Goal: Communication & Community: Answer question/provide support

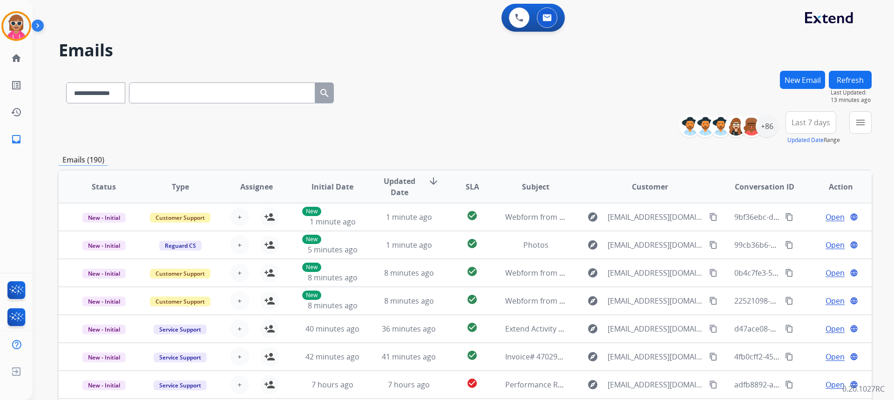
select select "**********"
click at [763, 122] on div "+86" at bounding box center [767, 126] width 22 height 22
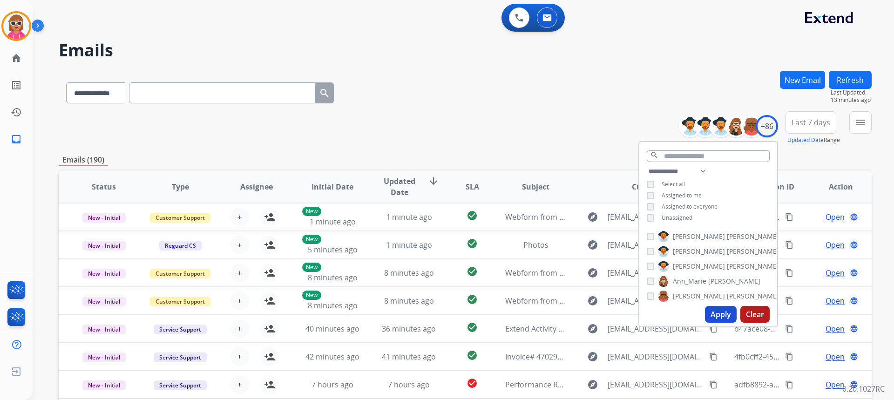
click at [692, 194] on span "Assigned to me" at bounding box center [682, 195] width 40 height 8
click at [689, 210] on div "**********" at bounding box center [708, 196] width 138 height 60
click at [705, 155] on input "text" at bounding box center [708, 156] width 123 height 12
click at [686, 216] on span "Unassigned" at bounding box center [677, 218] width 31 height 8
click at [699, 154] on input "text" at bounding box center [708, 156] width 123 height 12
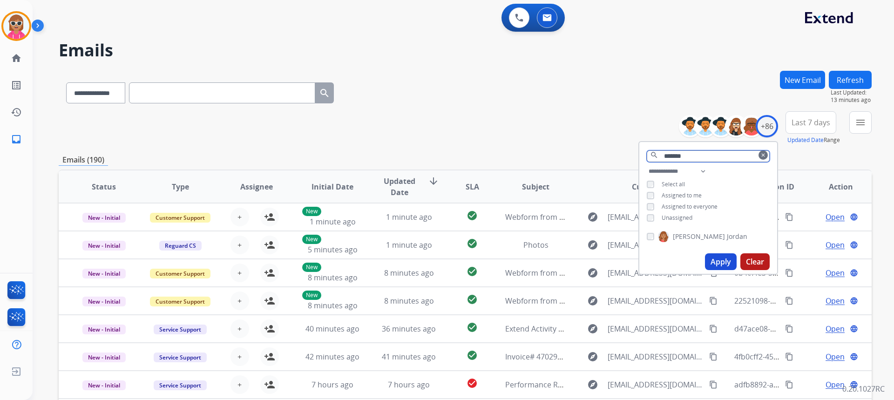
type input "*******"
click at [707, 241] on label "[PERSON_NAME]" at bounding box center [702, 236] width 89 height 11
click at [724, 252] on div "Apply Clear" at bounding box center [708, 262] width 138 height 24
click at [724, 254] on button "Apply" at bounding box center [721, 261] width 32 height 17
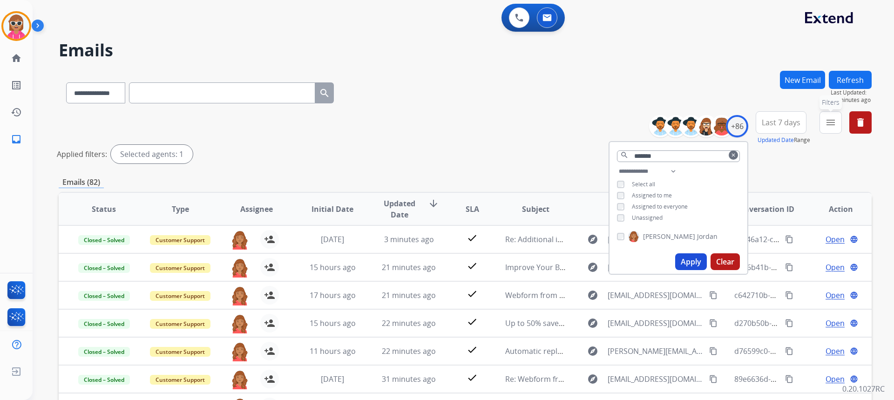
click at [839, 124] on button "menu Filters" at bounding box center [830, 122] width 22 height 22
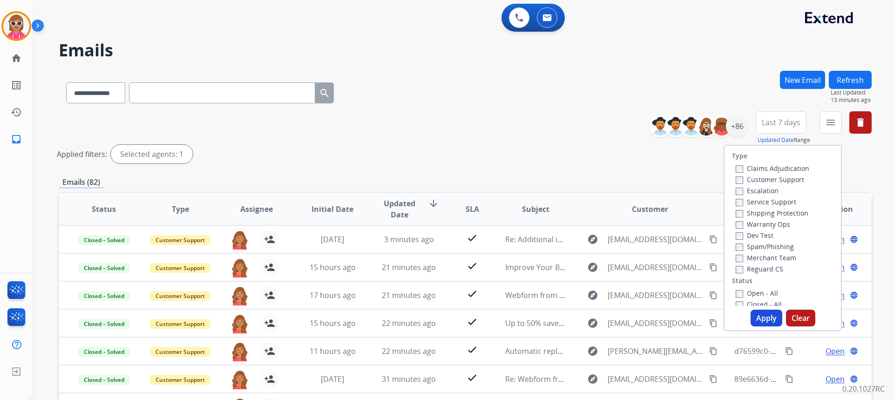
drag, startPoint x: 796, startPoint y: 181, endPoint x: 792, endPoint y: 188, distance: 8.1
click at [796, 180] on label "Customer Support" at bounding box center [770, 179] width 68 height 9
click at [780, 212] on label "Shipping Protection" at bounding box center [772, 213] width 73 height 9
click at [768, 268] on label "Reguard CS" at bounding box center [759, 268] width 47 height 9
click at [765, 296] on label "Open - All" at bounding box center [757, 293] width 42 height 9
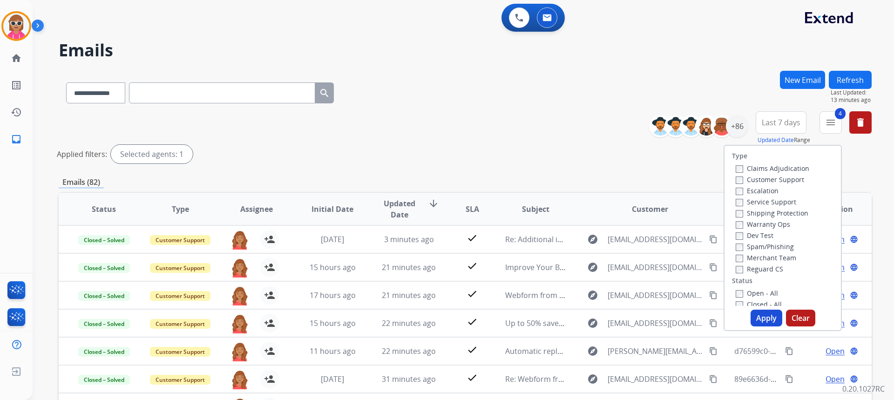
click at [761, 318] on button "Apply" at bounding box center [767, 318] width 32 height 17
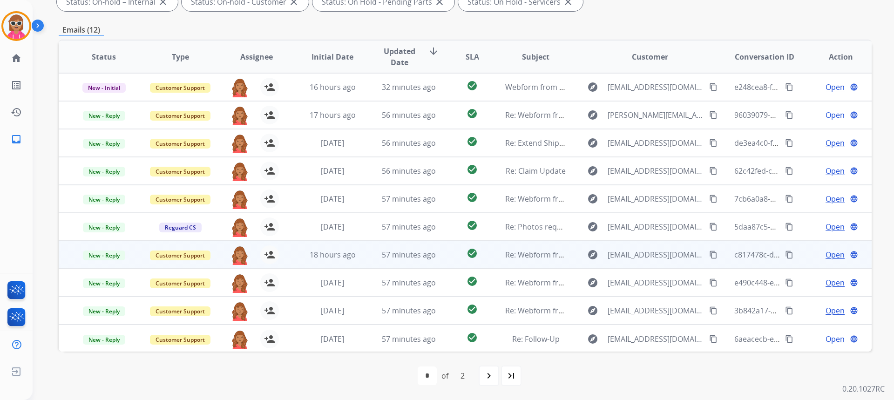
scroll to position [1, 0]
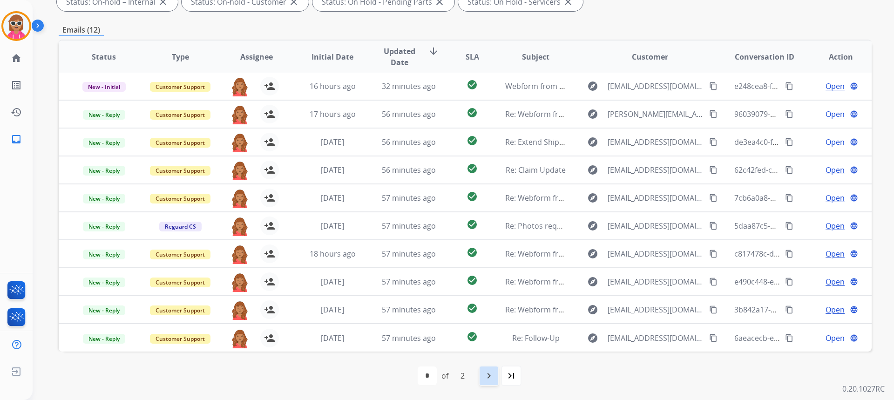
click at [486, 369] on div "navigate_next" at bounding box center [489, 376] width 20 height 20
select select "*"
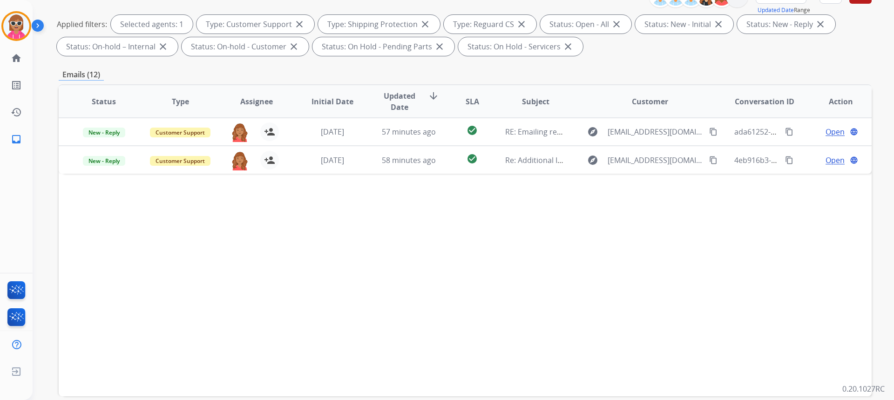
scroll to position [140, 0]
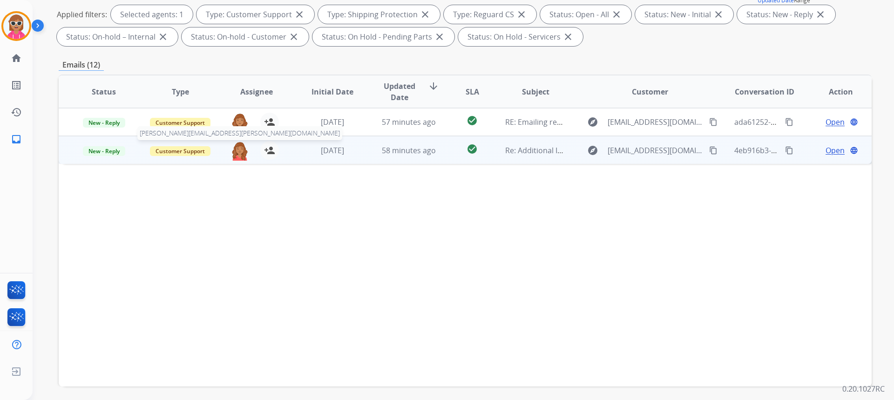
click at [233, 156] on img at bounding box center [239, 151] width 19 height 20
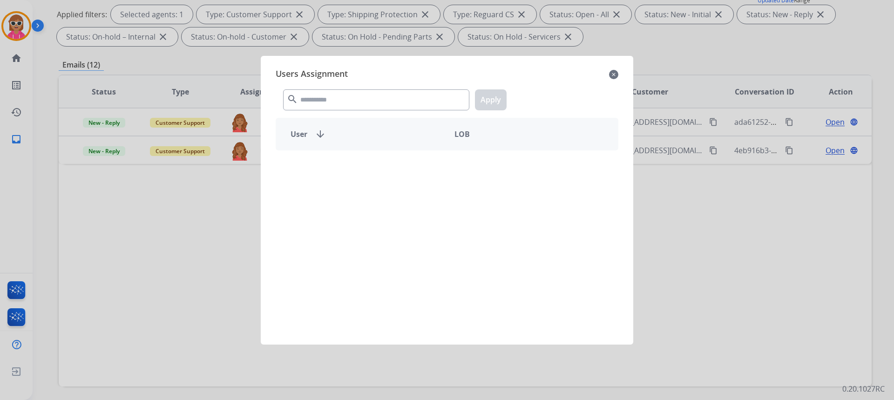
click at [321, 125] on div "Users Assignment close search Apply User arrow_downward LOB" at bounding box center [447, 200] width 358 height 274
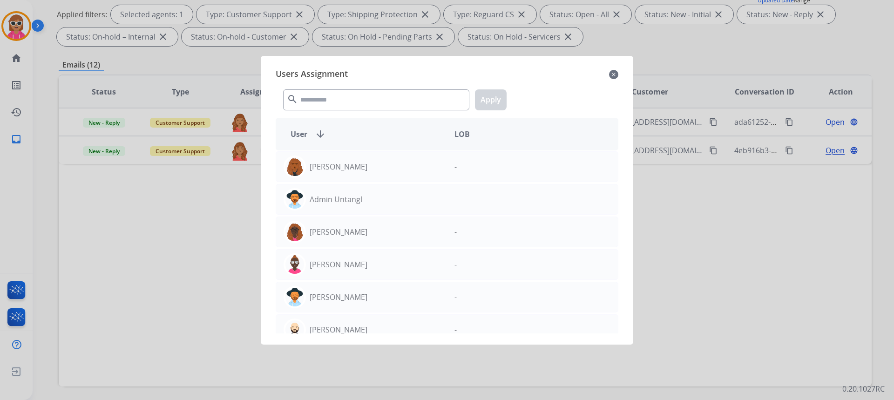
click at [392, 87] on div "search Apply" at bounding box center [447, 98] width 343 height 32
click at [391, 93] on input "text" at bounding box center [376, 99] width 186 height 21
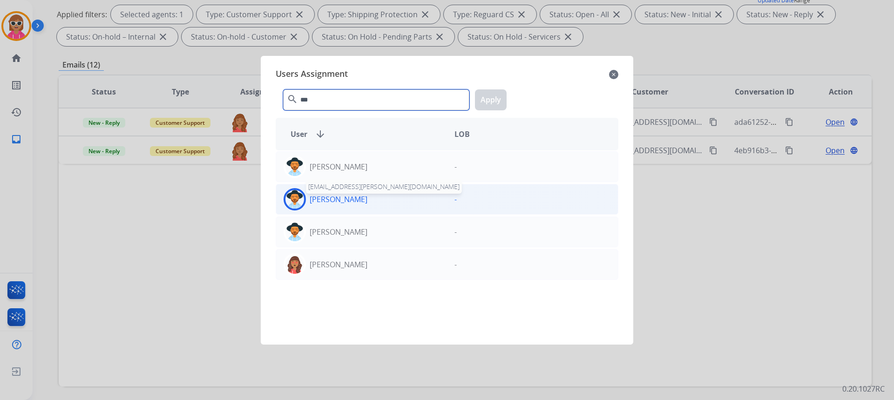
type input "***"
click at [320, 197] on p "[PERSON_NAME]" at bounding box center [339, 199] width 58 height 11
click at [485, 107] on button "Apply" at bounding box center [491, 99] width 32 height 21
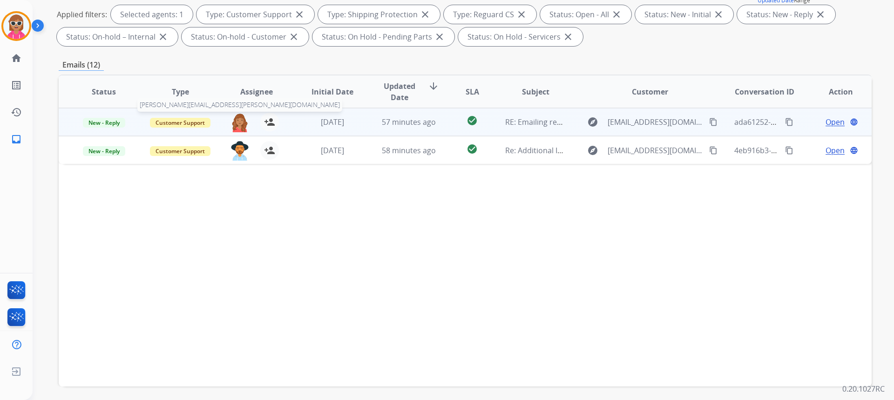
click at [241, 123] on img at bounding box center [239, 123] width 19 height 20
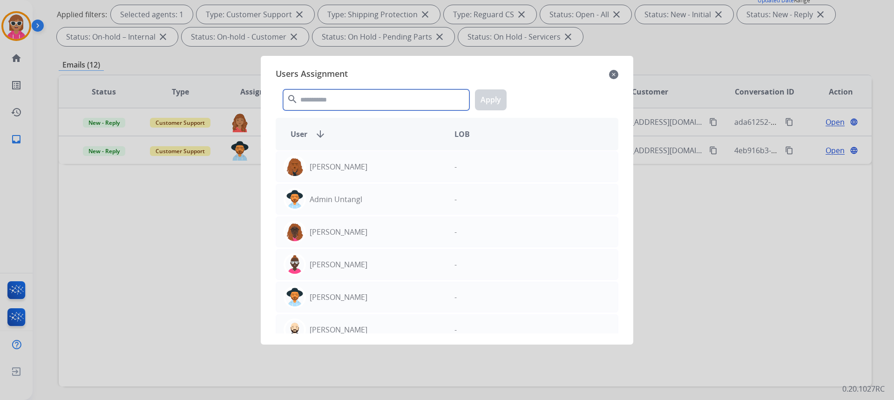
click at [332, 94] on input "text" at bounding box center [376, 99] width 186 height 21
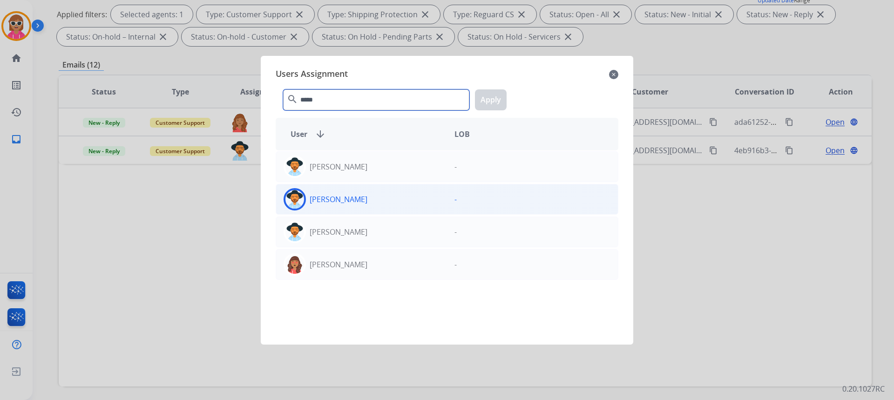
type input "*****"
click at [316, 196] on p "[PERSON_NAME]" at bounding box center [339, 199] width 58 height 11
click at [499, 103] on button "Apply" at bounding box center [491, 99] width 32 height 21
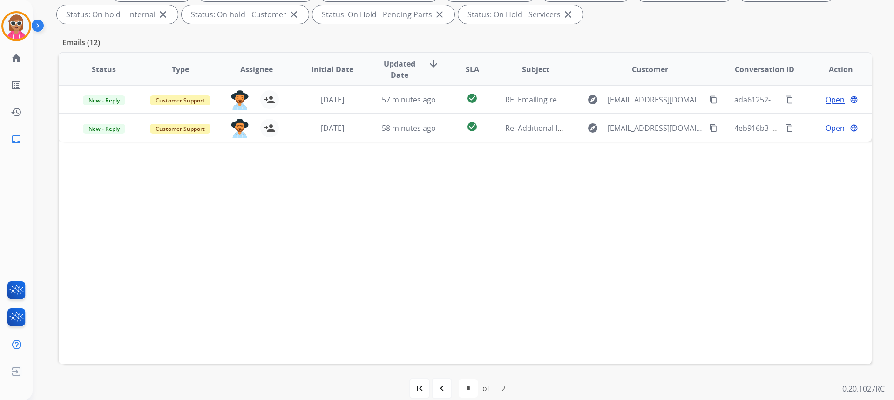
scroll to position [175, 0]
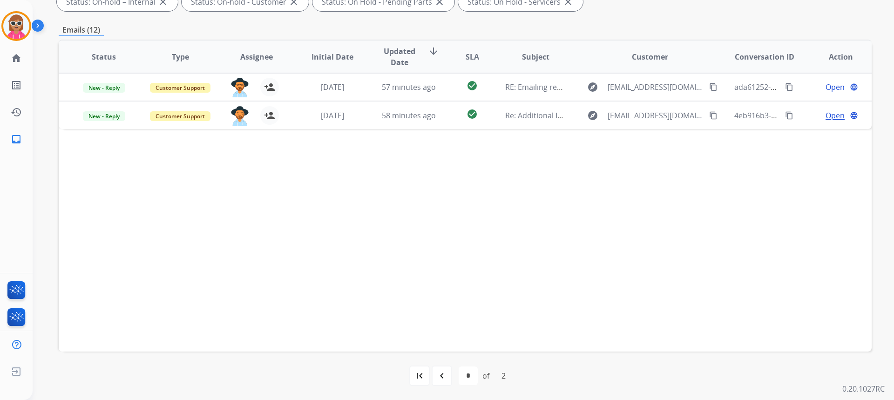
click at [430, 378] on div "first_page navigate_before * * of 2 navigate_next last_page" at bounding box center [465, 375] width 813 height 19
click at [437, 376] on mat-icon "navigate_before" at bounding box center [441, 375] width 11 height 11
select select "*"
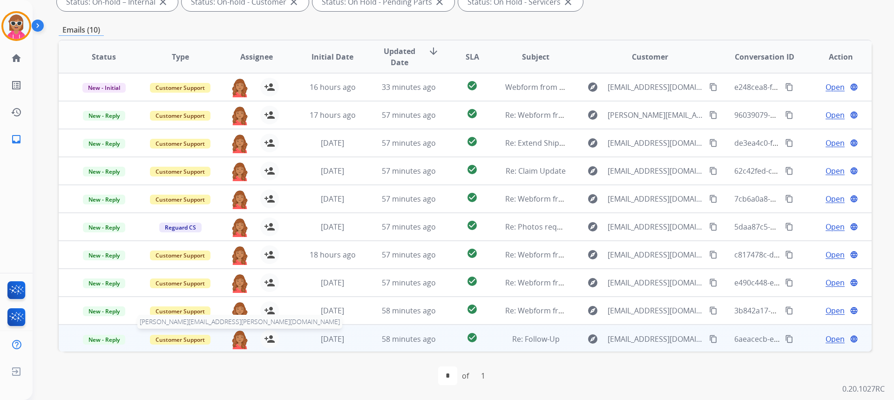
click at [235, 335] on img at bounding box center [239, 340] width 19 height 20
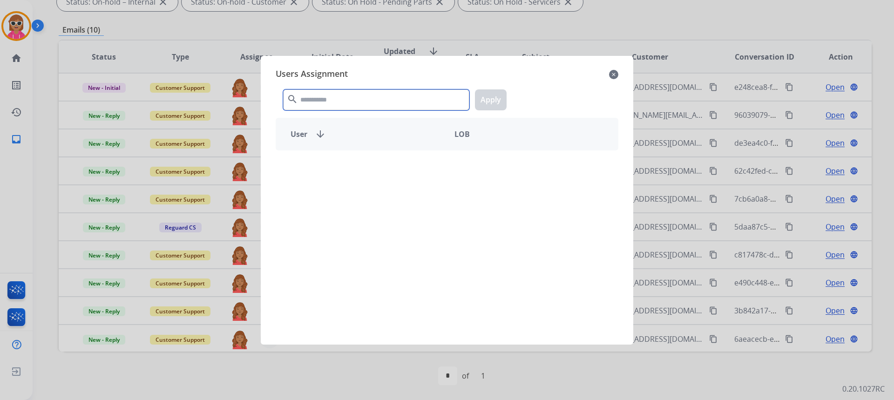
click at [361, 93] on input "text" at bounding box center [376, 99] width 186 height 21
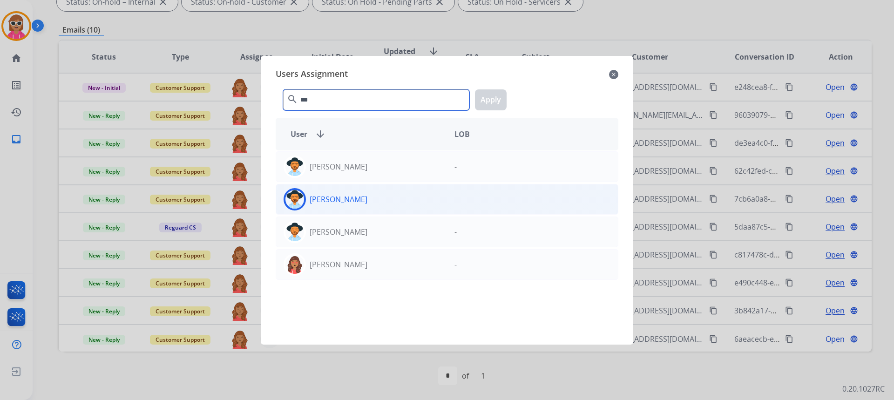
type input "***"
drag, startPoint x: 358, startPoint y: 204, endPoint x: 374, endPoint y: 198, distance: 17.2
click at [359, 206] on div "[PERSON_NAME]" at bounding box center [361, 199] width 171 height 22
click at [492, 92] on button "Apply" at bounding box center [491, 99] width 32 height 21
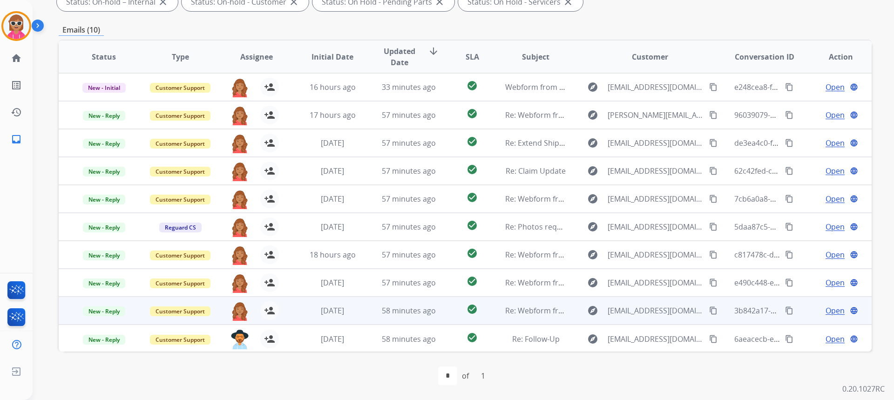
click at [227, 307] on div "[PERSON_NAME][EMAIL_ADDRESS][PERSON_NAME][DOMAIN_NAME] person_add Assign to Me" at bounding box center [249, 311] width 76 height 26
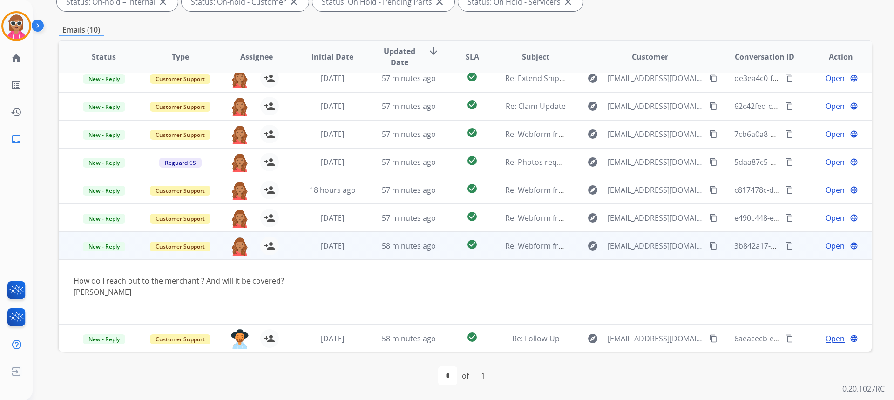
click at [240, 305] on div "How do I reach out to the merchant ? And will it be covered? [PERSON_NAME]" at bounding box center [389, 292] width 631 height 34
click at [240, 248] on img at bounding box center [239, 246] width 19 height 20
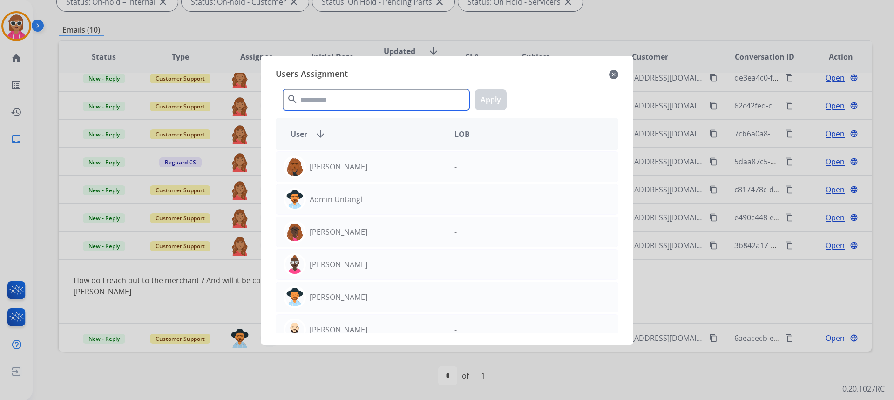
click at [308, 93] on input "text" at bounding box center [376, 99] width 186 height 21
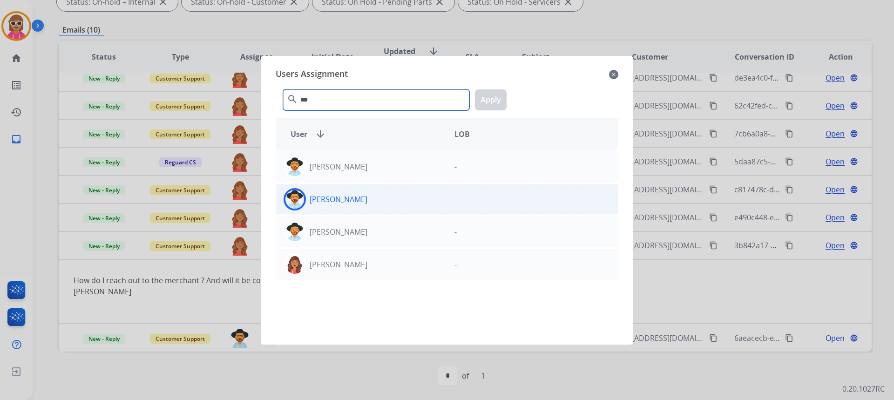
type input "***"
drag, startPoint x: 386, startPoint y: 208, endPoint x: 413, endPoint y: 184, distance: 36.3
click at [386, 209] on div "[PERSON_NAME]" at bounding box center [361, 199] width 171 height 22
click at [501, 105] on button "Apply" at bounding box center [491, 99] width 32 height 21
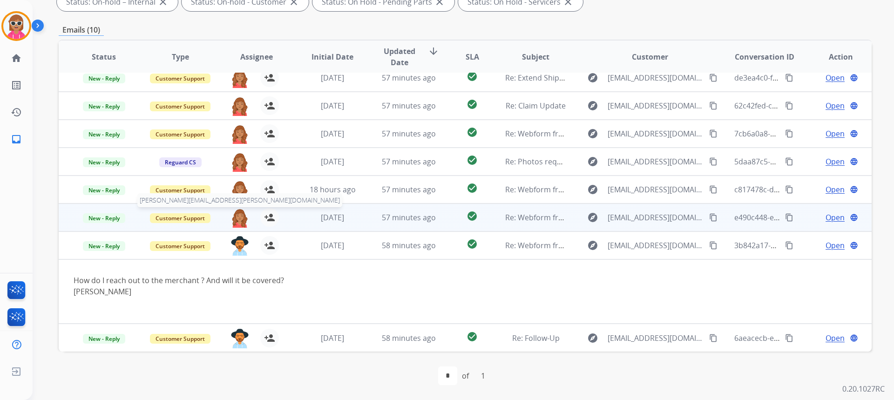
click at [231, 217] on img at bounding box center [239, 218] width 19 height 20
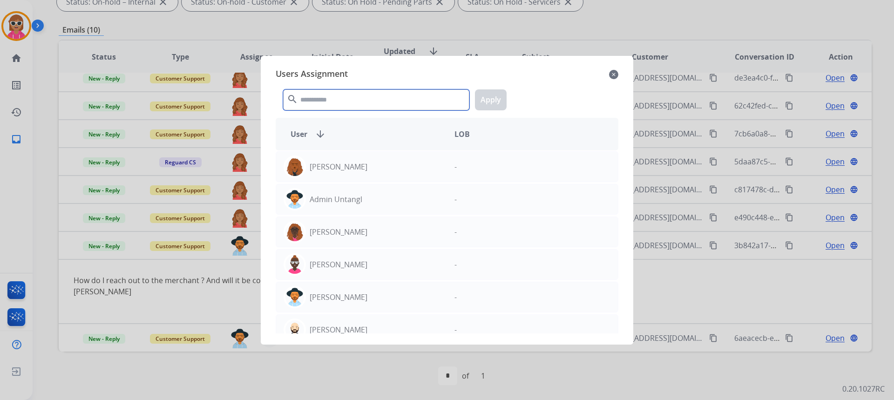
click at [303, 96] on input "text" at bounding box center [376, 99] width 186 height 21
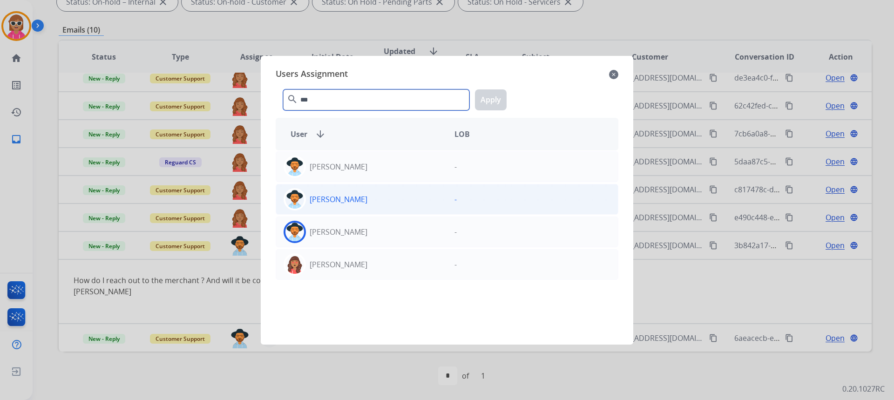
type input "***"
click at [441, 206] on div "[PERSON_NAME]" at bounding box center [361, 199] width 171 height 22
click at [484, 100] on button "Apply" at bounding box center [491, 99] width 32 height 21
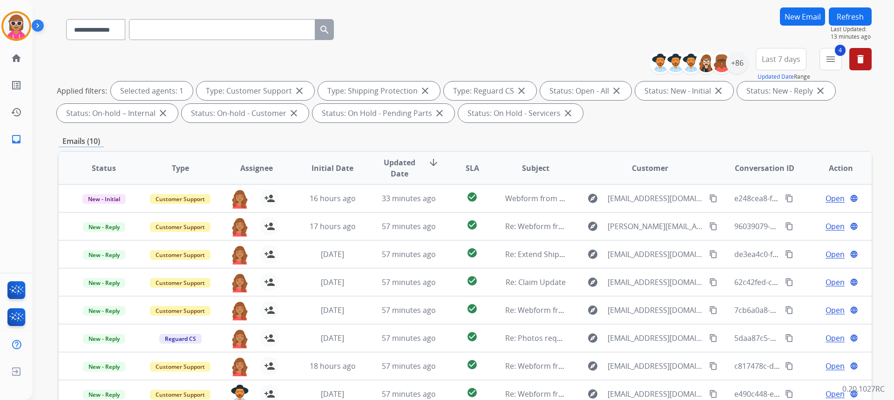
scroll to position [35, 0]
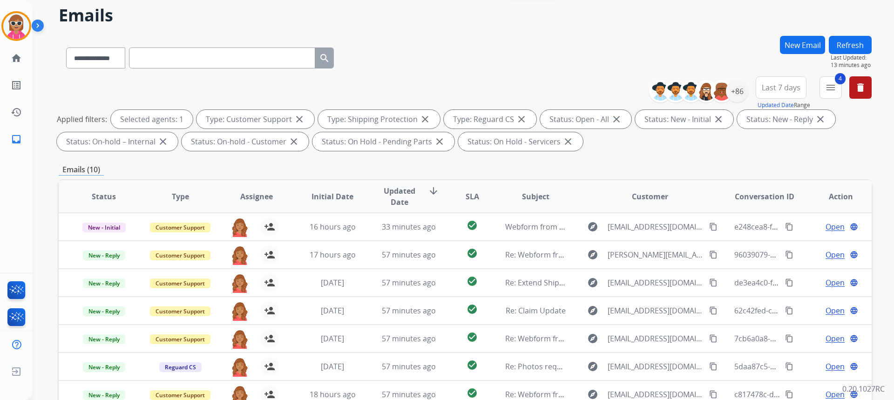
click at [841, 50] on button "Refresh" at bounding box center [850, 45] width 43 height 18
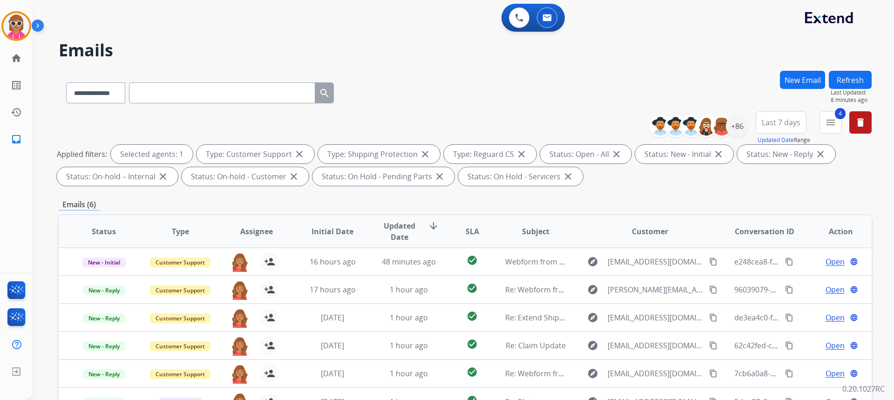
click at [312, 93] on input "text" at bounding box center [222, 92] width 186 height 21
drag, startPoint x: 306, startPoint y: 87, endPoint x: 114, endPoint y: 85, distance: 191.8
click at [116, 85] on select "**********" at bounding box center [95, 92] width 58 height 21
select select "**********"
click at [66, 82] on select "**********" at bounding box center [95, 92] width 58 height 21
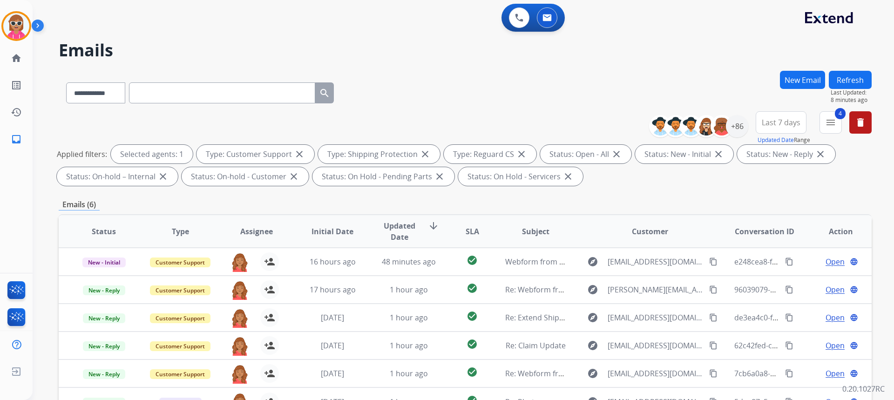
paste input "**********"
type input "**********"
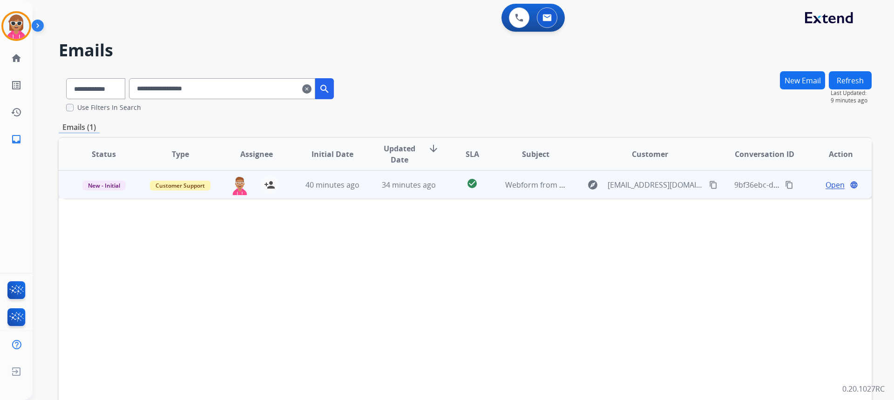
click at [833, 183] on span "Open" at bounding box center [835, 184] width 19 height 11
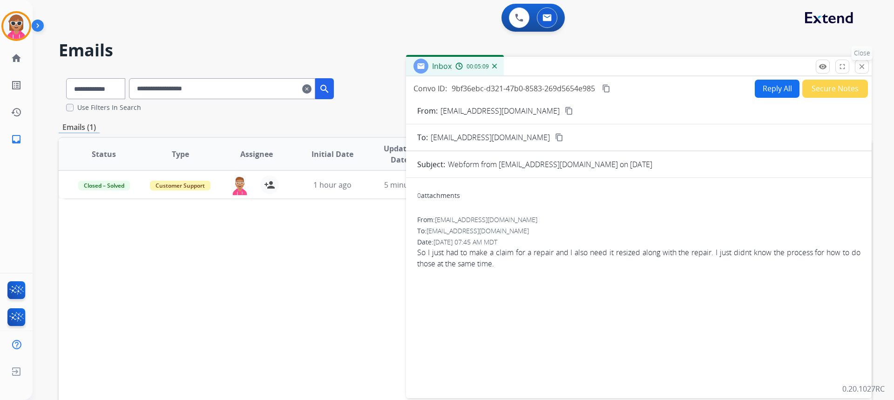
click at [857, 63] on button "close Close" at bounding box center [862, 67] width 14 height 14
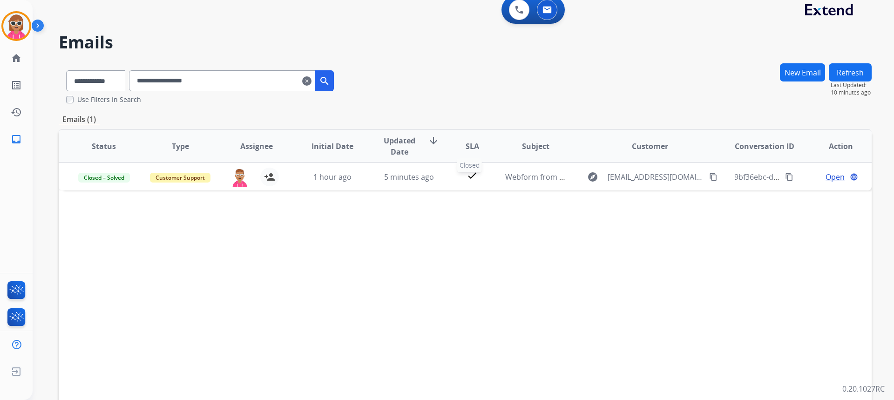
scroll to position [4, 0]
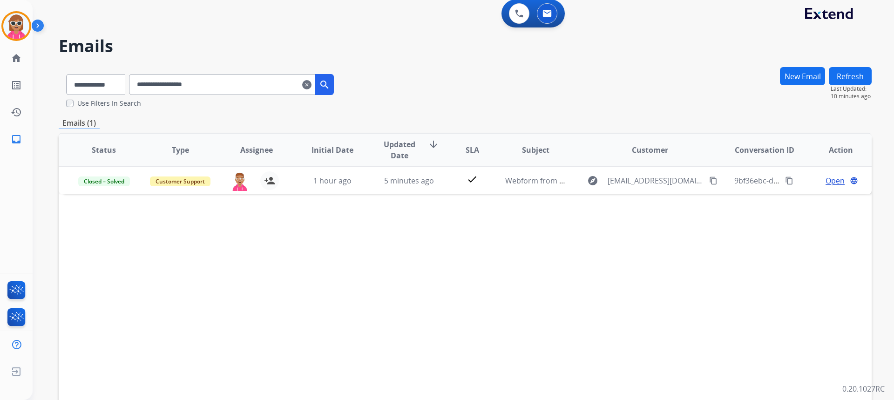
click at [632, 300] on div "Status Type Assignee Initial Date Updated Date arrow_downward SLA Subject Custo…" at bounding box center [465, 289] width 813 height 312
click at [624, 46] on h2 "Emails" at bounding box center [465, 46] width 813 height 19
click at [512, 7] on button at bounding box center [519, 13] width 20 height 20
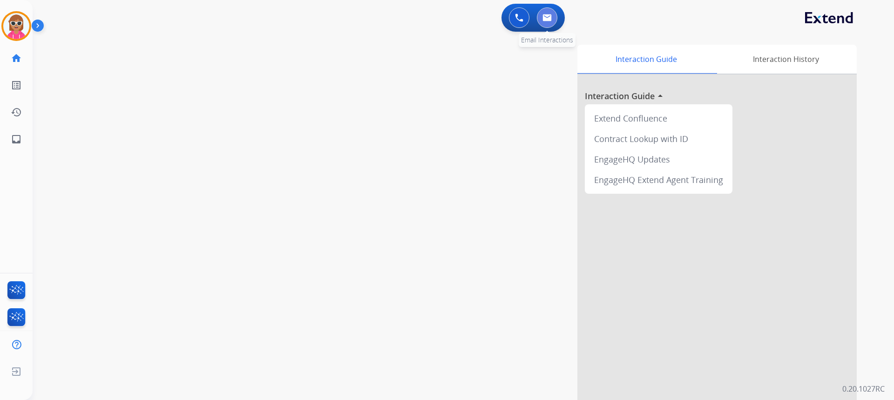
click at [547, 14] on img at bounding box center [546, 17] width 9 height 7
select select "**********"
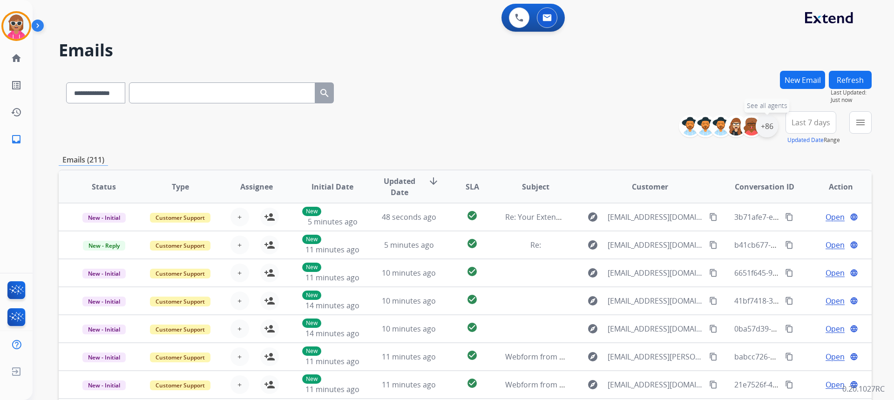
click at [767, 125] on div "+86" at bounding box center [767, 126] width 22 height 22
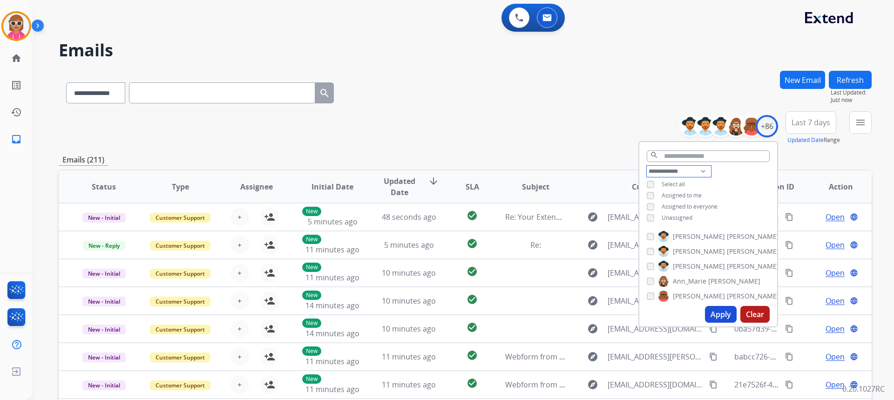
click at [689, 167] on select "**********" at bounding box center [679, 171] width 64 height 11
select select "**********"
click at [647, 166] on select "**********" at bounding box center [679, 171] width 64 height 11
click at [688, 205] on span "Unassigned" at bounding box center [677, 207] width 31 height 8
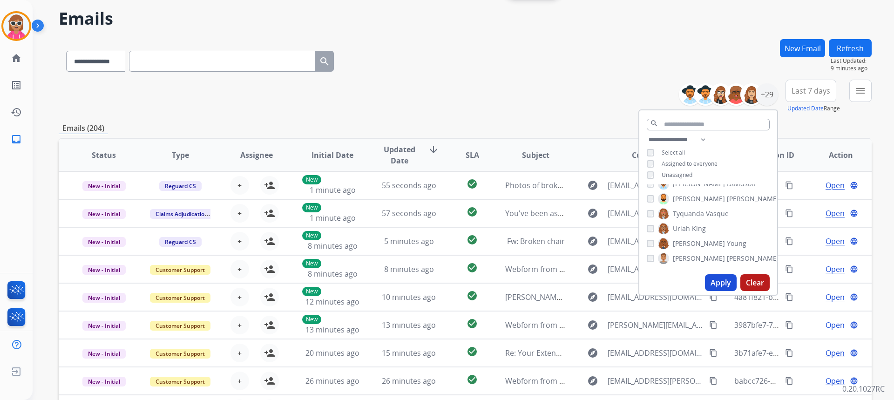
scroll to position [47, 0]
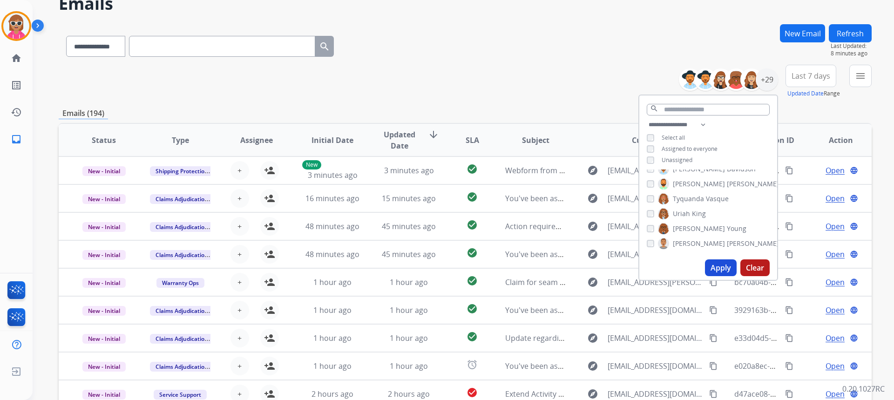
click at [173, 41] on input "text" at bounding box center [222, 46] width 186 height 21
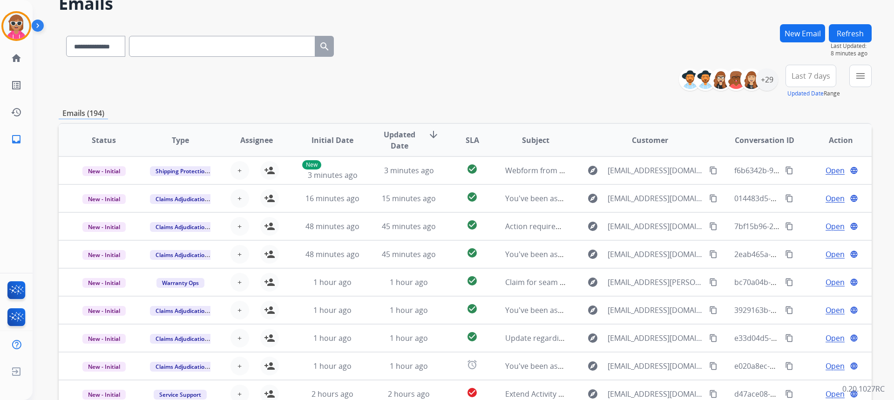
paste input "**********"
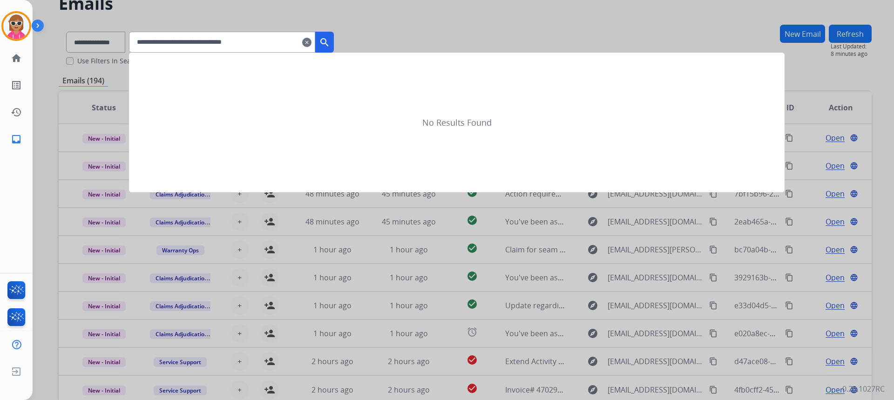
type input "**********"
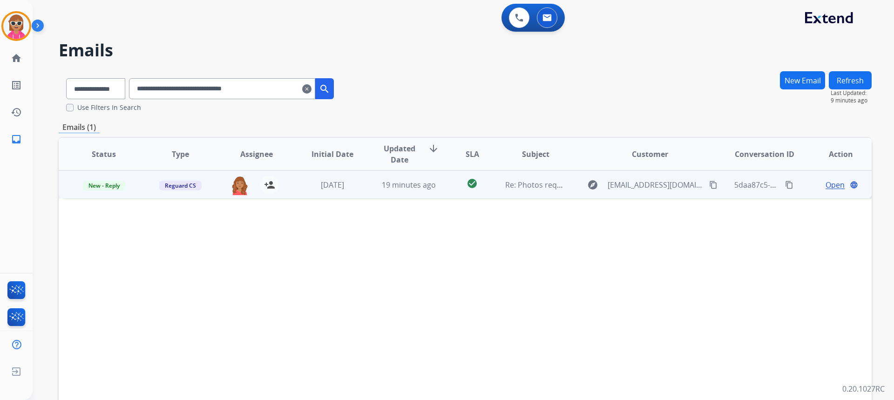
click at [830, 178] on td "Open language" at bounding box center [833, 184] width 76 height 28
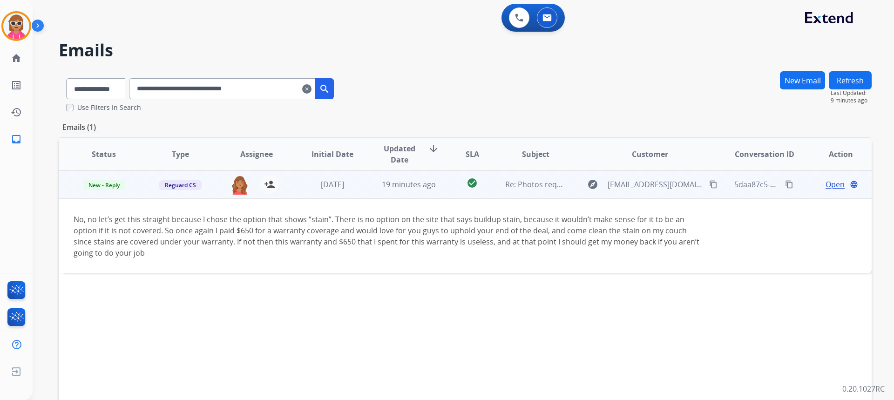
click at [826, 183] on span "Open" at bounding box center [835, 184] width 19 height 11
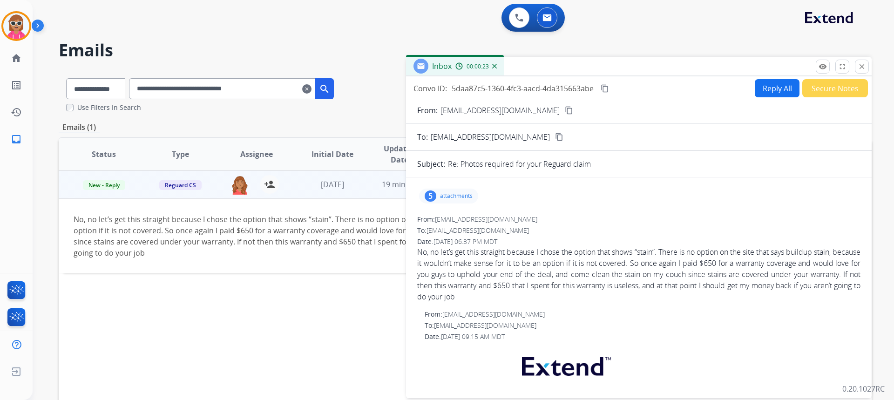
click at [565, 113] on mat-icon "content_copy" at bounding box center [569, 110] width 8 height 8
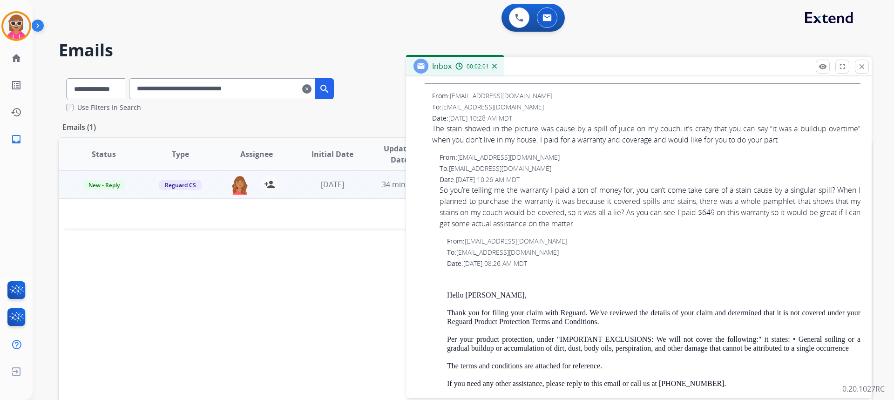
scroll to position [457, 0]
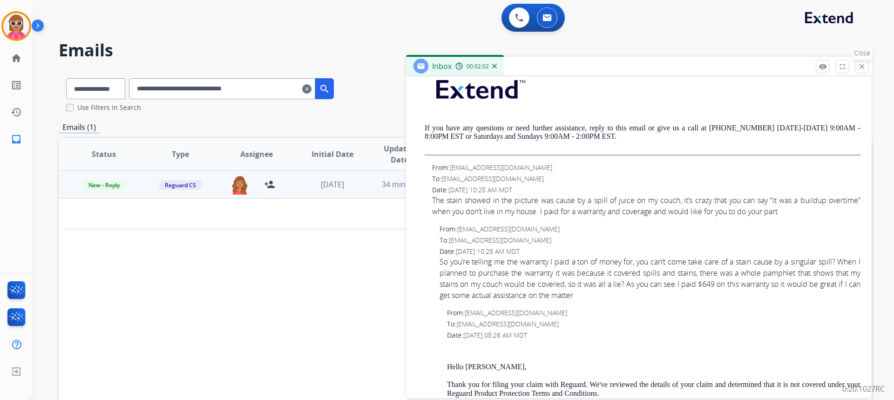
click at [860, 68] on mat-icon "close" at bounding box center [862, 66] width 8 height 8
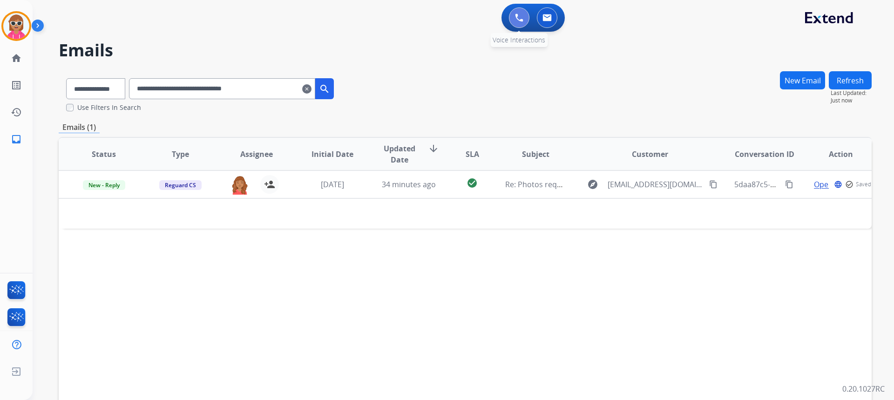
click at [514, 13] on button at bounding box center [519, 17] width 20 height 20
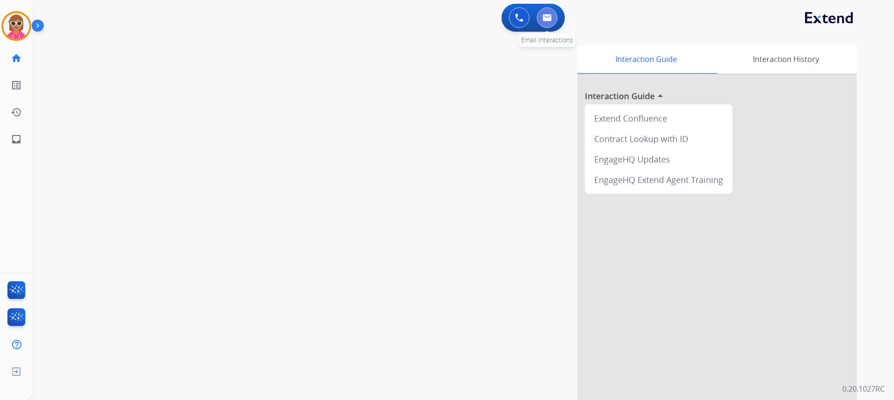
click at [551, 19] on img at bounding box center [546, 17] width 9 height 7
select select "**********"
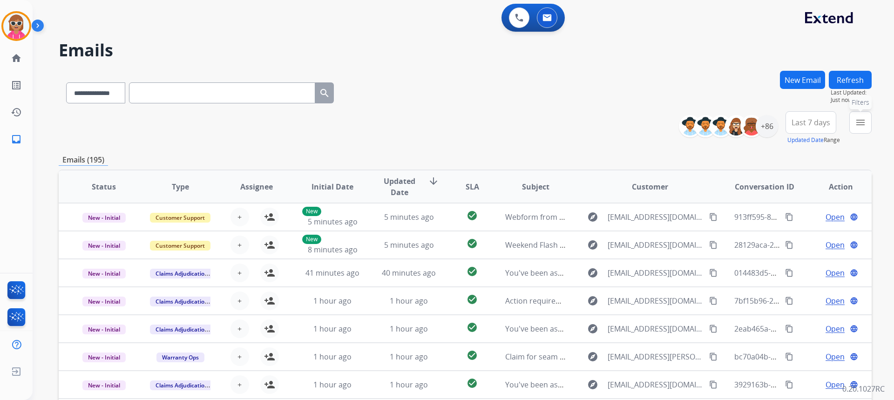
click at [866, 125] on button "menu Filters" at bounding box center [860, 122] width 22 height 22
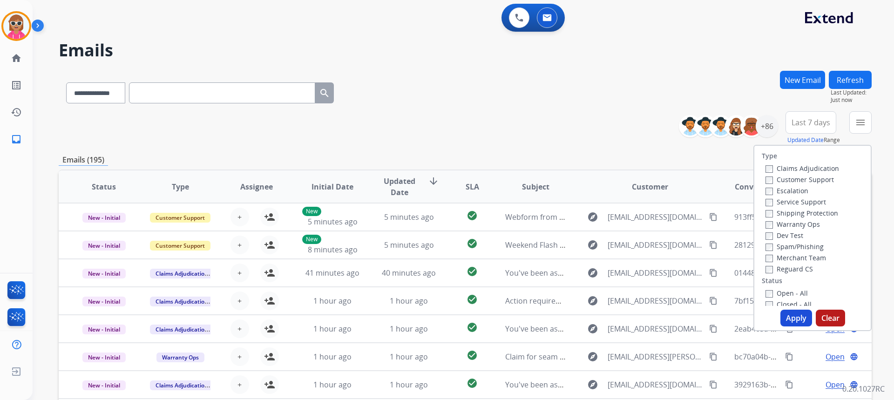
click at [779, 176] on label "Customer Support" at bounding box center [799, 179] width 68 height 9
click at [794, 223] on label "Warranty Ops" at bounding box center [792, 224] width 54 height 9
click at [796, 211] on label "Shipping Protection" at bounding box center [801, 213] width 73 height 9
drag, startPoint x: 787, startPoint y: 271, endPoint x: 788, endPoint y: 284, distance: 12.6
click at [787, 271] on label "Reguard CS" at bounding box center [788, 268] width 47 height 9
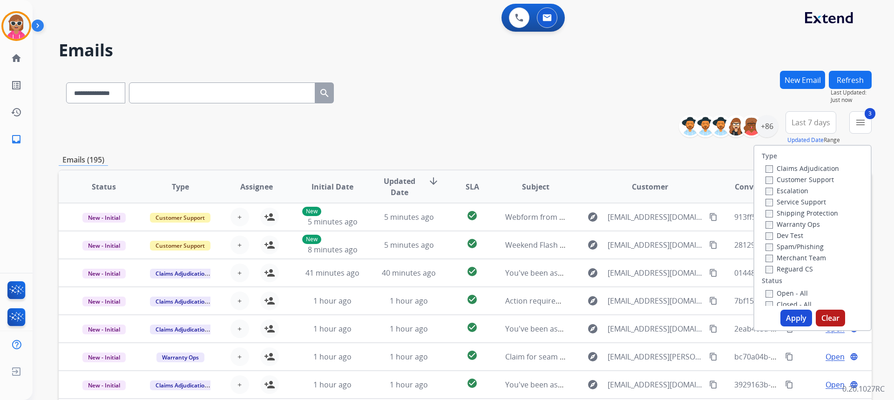
click at [787, 292] on label "Open - All" at bounding box center [786, 293] width 42 height 9
click at [787, 313] on button "Apply" at bounding box center [796, 318] width 32 height 17
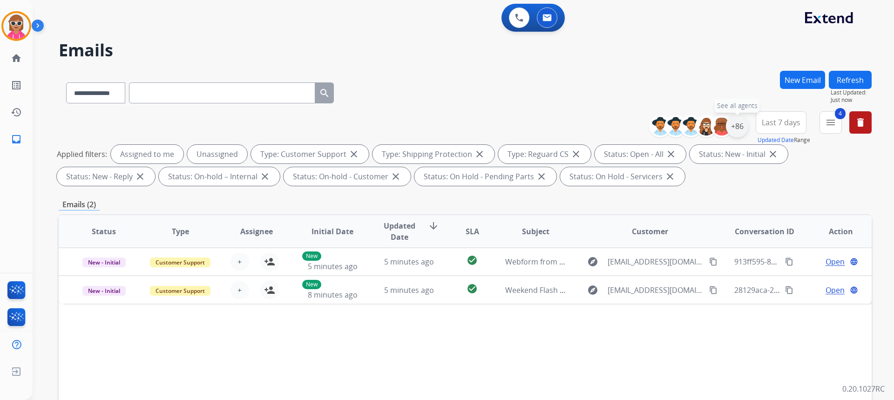
click at [736, 126] on div "+86" at bounding box center [737, 126] width 22 height 22
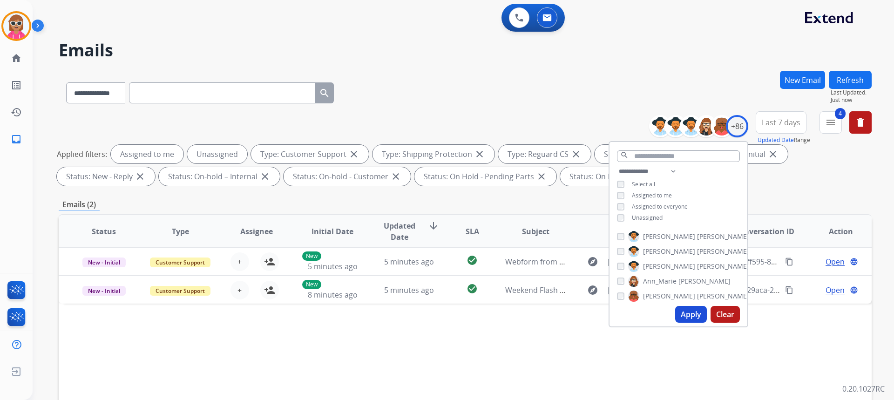
click at [640, 214] on span "Unassigned" at bounding box center [647, 218] width 31 height 8
click at [650, 191] on span "Assigned to me" at bounding box center [652, 195] width 40 height 8
click at [660, 156] on input "text" at bounding box center [678, 156] width 123 height 12
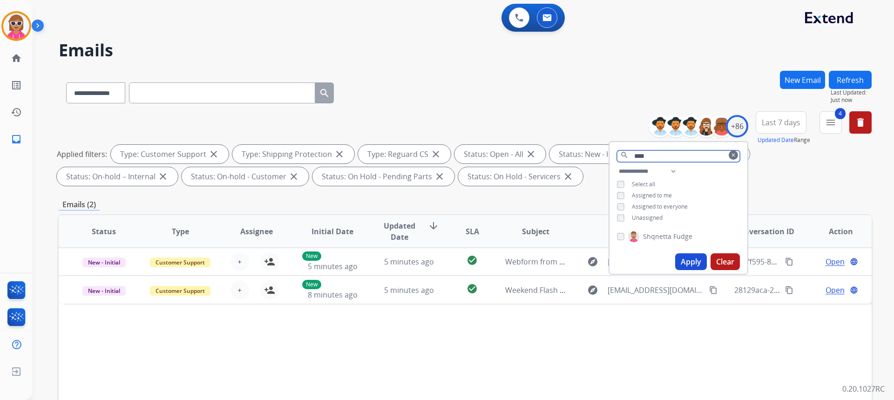
type input "****"
drag, startPoint x: 669, startPoint y: 237, endPoint x: 670, endPoint y: 232, distance: 5.2
click at [670, 233] on label "Shqnetta Fudge" at bounding box center [660, 236] width 64 height 11
click at [683, 261] on button "Apply" at bounding box center [691, 261] width 32 height 17
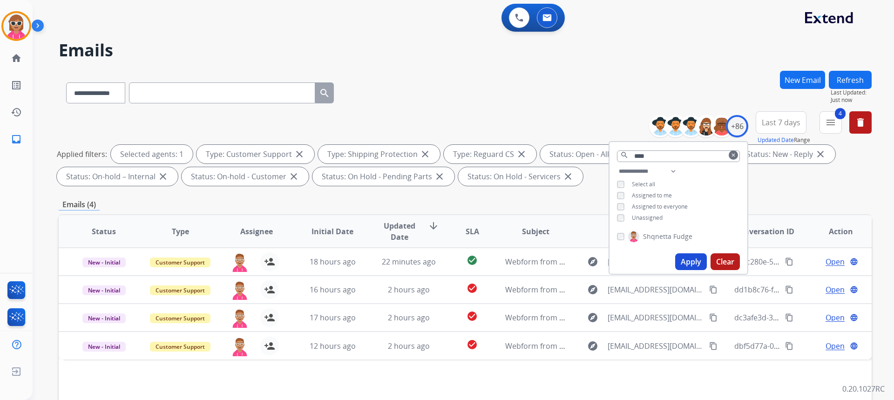
click at [635, 233] on img at bounding box center [633, 236] width 11 height 15
drag, startPoint x: 658, startPoint y: 153, endPoint x: 593, endPoint y: 168, distance: 66.4
click at [593, 168] on div "**********" at bounding box center [465, 150] width 813 height 78
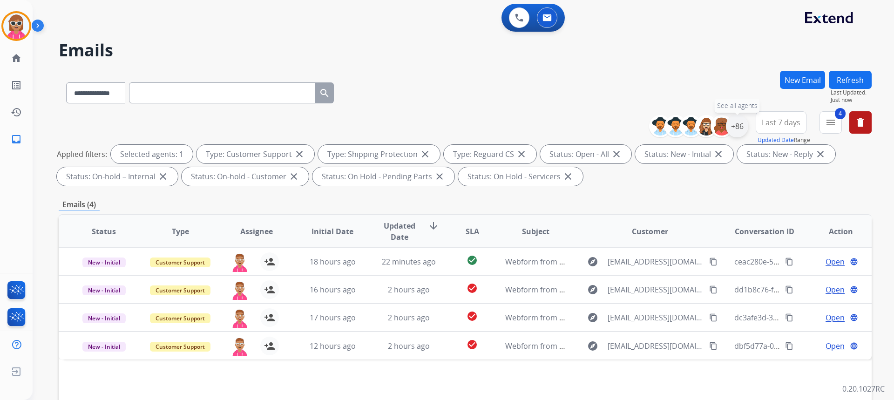
click at [736, 129] on div "+86" at bounding box center [737, 126] width 22 height 22
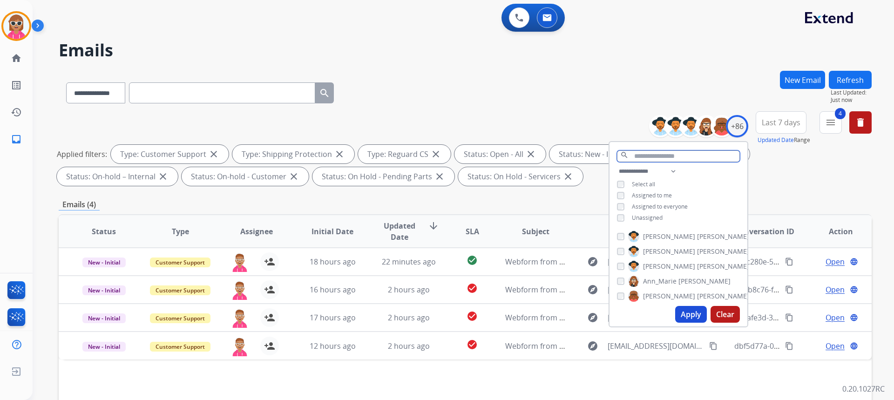
click at [664, 157] on input "text" at bounding box center [678, 156] width 123 height 12
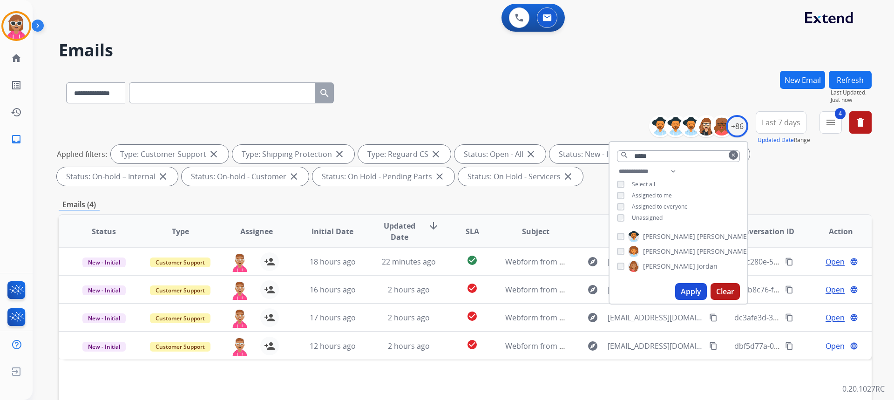
click at [697, 266] on span "Jordan" at bounding box center [707, 266] width 20 height 9
click at [684, 294] on button "Apply" at bounding box center [691, 291] width 32 height 17
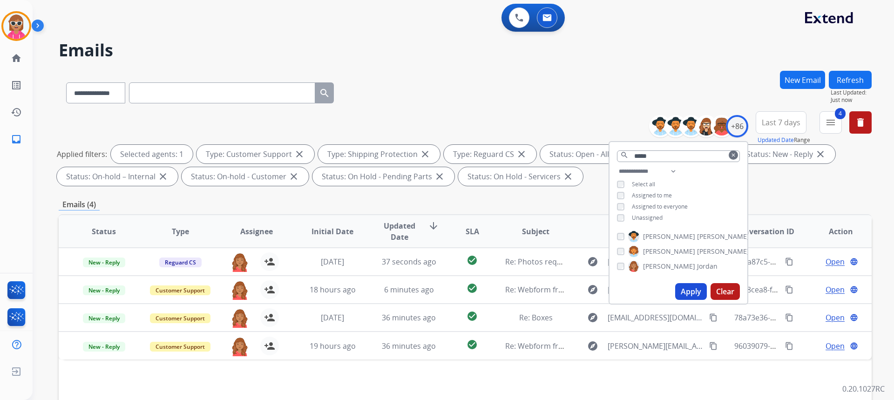
click at [646, 271] on label "[PERSON_NAME]" at bounding box center [672, 266] width 89 height 11
click at [672, 156] on input "*****" at bounding box center [678, 156] width 123 height 12
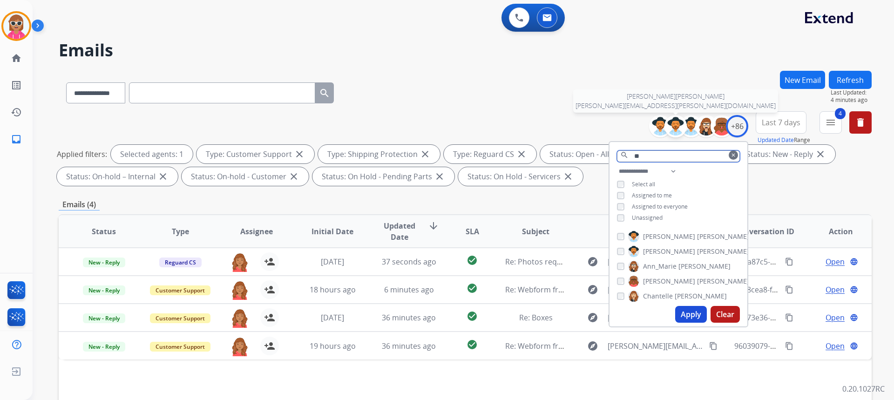
type input "*"
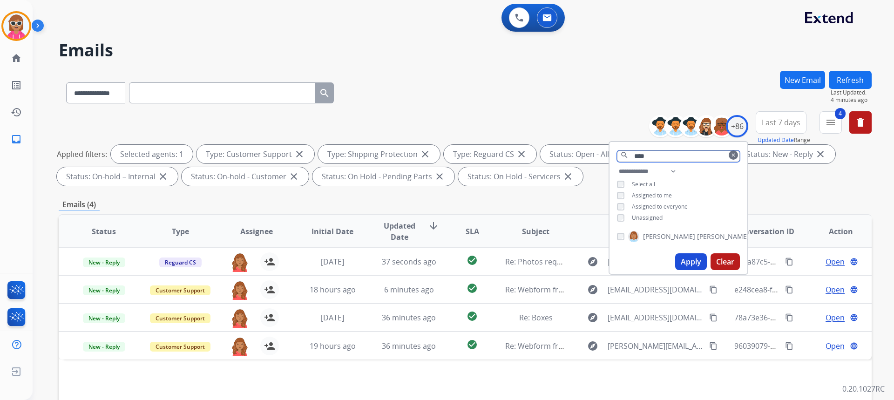
type input "****"
click at [697, 238] on span "[PERSON_NAME]" at bounding box center [723, 236] width 52 height 9
click at [677, 258] on button "Apply" at bounding box center [691, 261] width 32 height 17
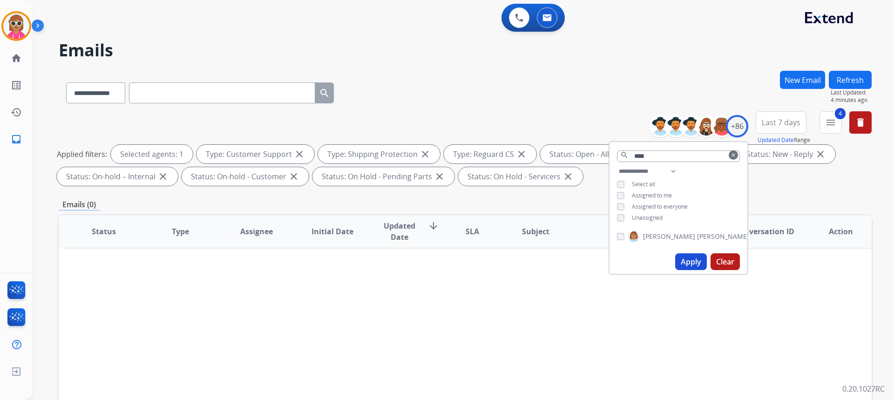
click at [647, 218] on span "Unassigned" at bounding box center [647, 218] width 31 height 8
click at [679, 266] on button "Apply" at bounding box center [691, 261] width 32 height 17
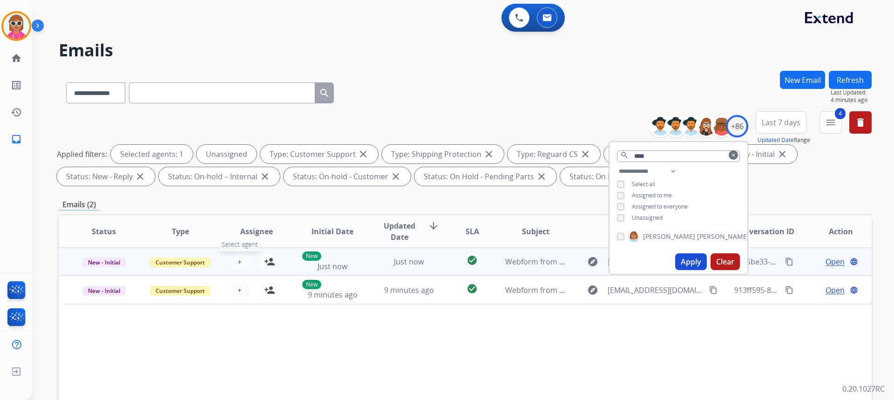
click at [237, 257] on span "+" at bounding box center [239, 261] width 4 height 11
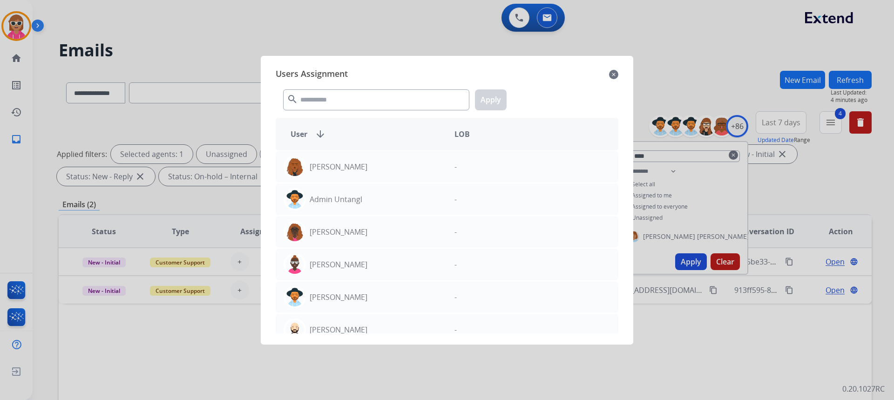
click at [325, 80] on span "Users Assignment" at bounding box center [312, 74] width 72 height 15
click at [326, 98] on input "text" at bounding box center [376, 99] width 186 height 21
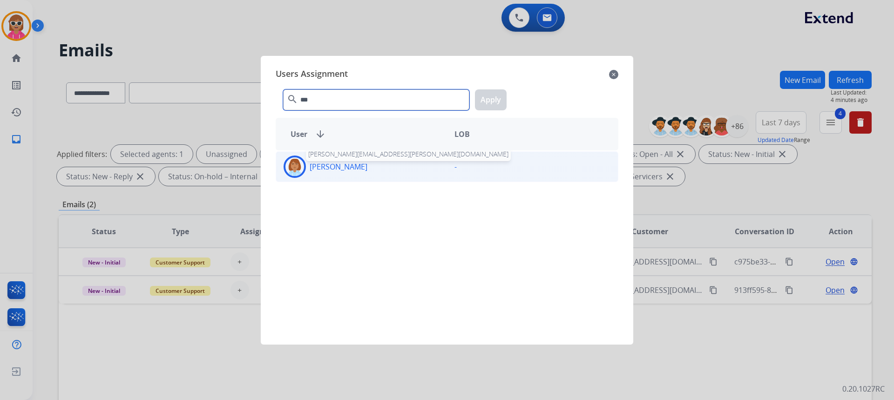
type input "***"
click at [367, 171] on p "[PERSON_NAME]" at bounding box center [339, 166] width 58 height 11
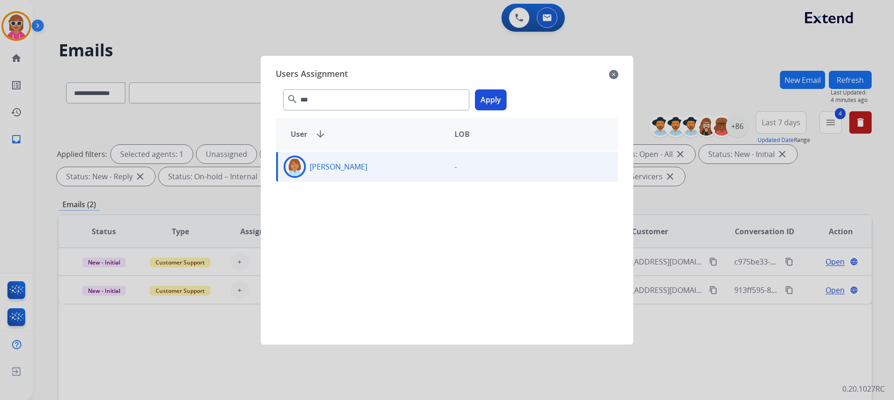
click at [490, 103] on button "Apply" at bounding box center [491, 99] width 32 height 21
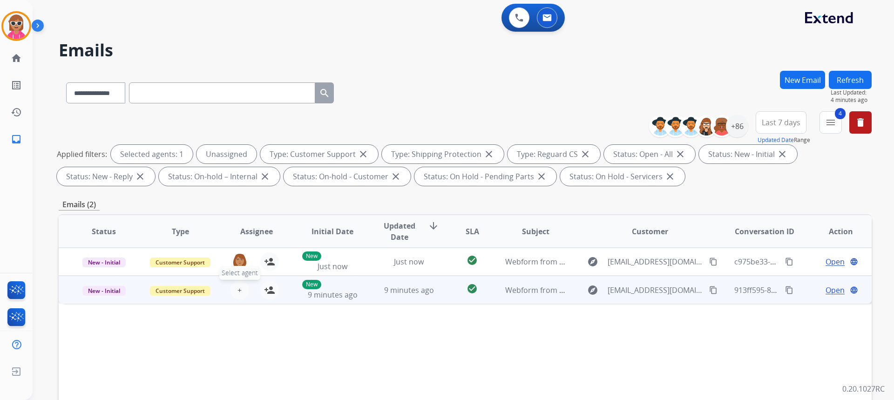
click at [240, 291] on button "+ Select agent" at bounding box center [239, 290] width 19 height 19
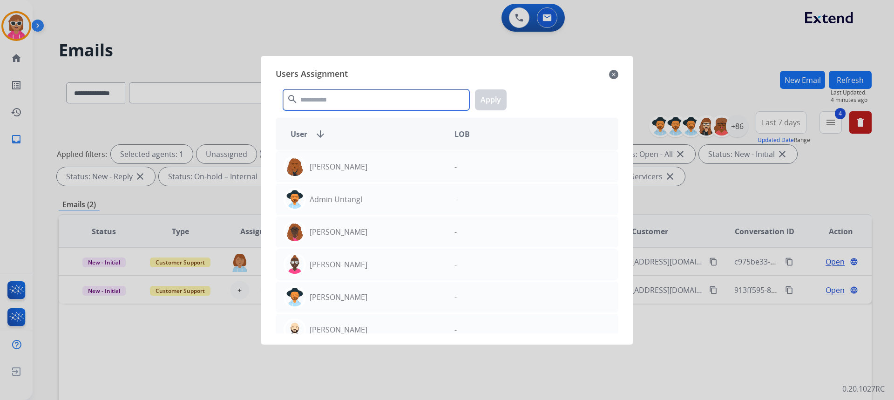
click at [302, 95] on input "text" at bounding box center [376, 99] width 186 height 21
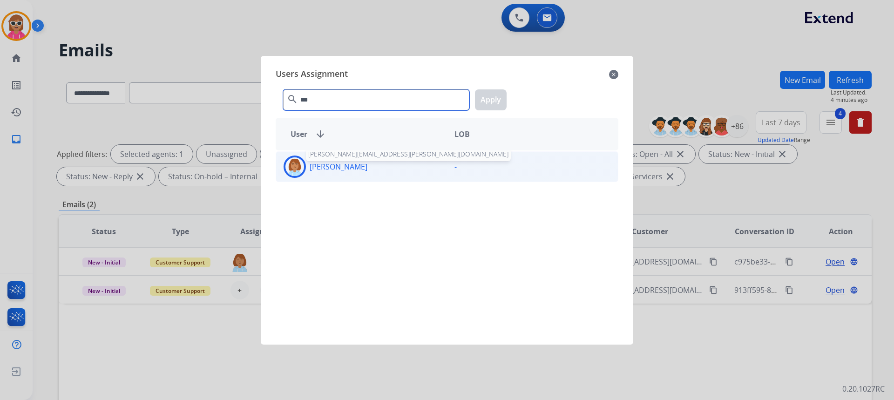
type input "***"
click at [367, 163] on p "[PERSON_NAME]" at bounding box center [339, 166] width 58 height 11
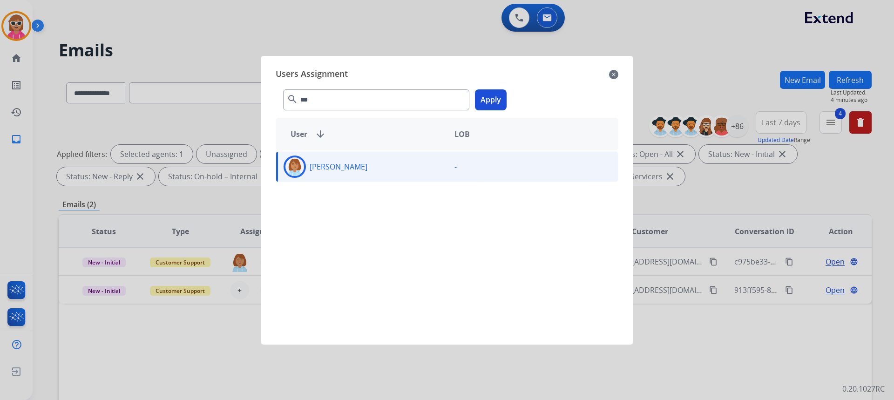
click at [485, 105] on button "Apply" at bounding box center [491, 99] width 32 height 21
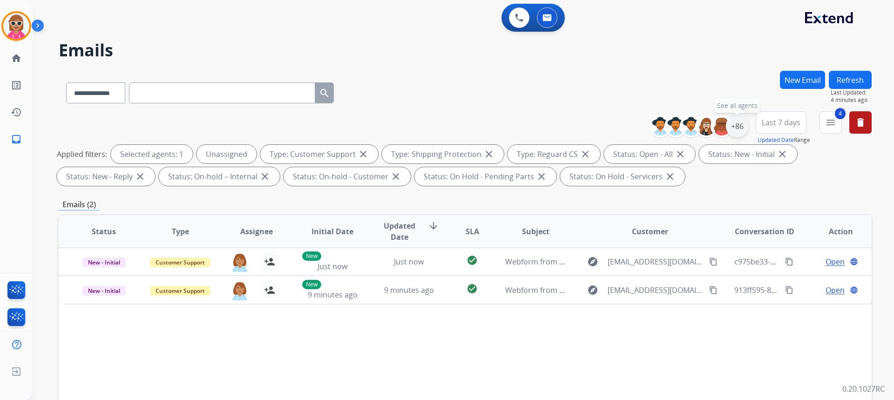
click at [742, 127] on div "+86" at bounding box center [737, 126] width 22 height 22
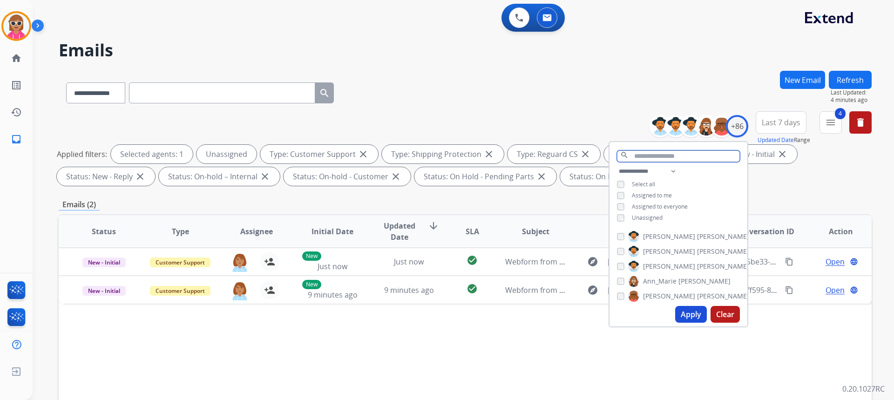
drag, startPoint x: 663, startPoint y: 150, endPoint x: 653, endPoint y: 141, distance: 13.8
click at [666, 158] on input "text" at bounding box center [678, 156] width 123 height 12
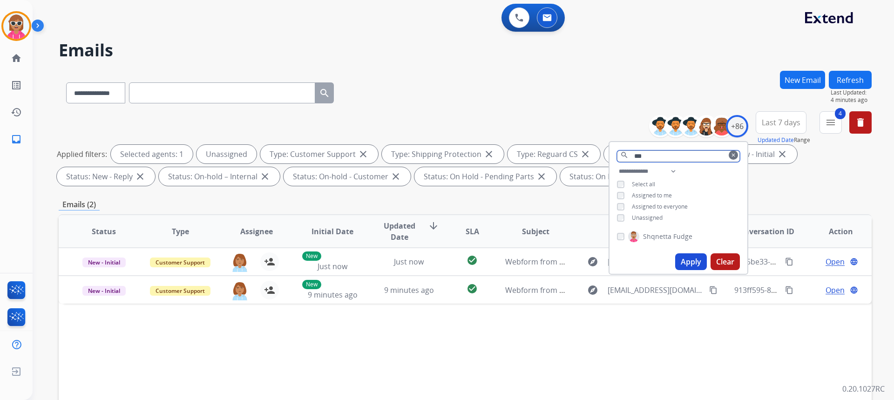
type input "***"
click at [634, 237] on img at bounding box center [633, 236] width 11 height 15
click at [696, 261] on button "Apply" at bounding box center [691, 261] width 32 height 17
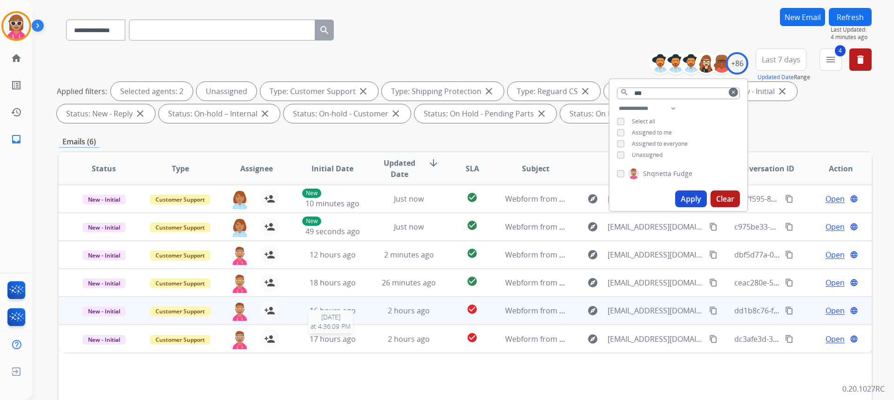
scroll to position [140, 0]
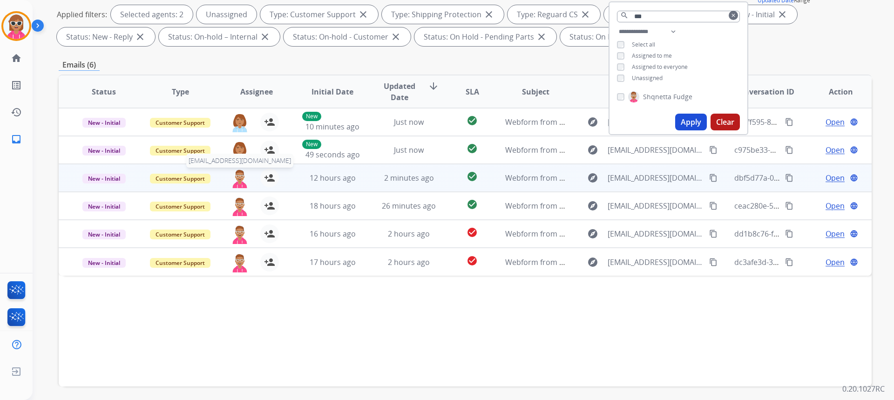
click at [238, 176] on img at bounding box center [239, 179] width 19 height 20
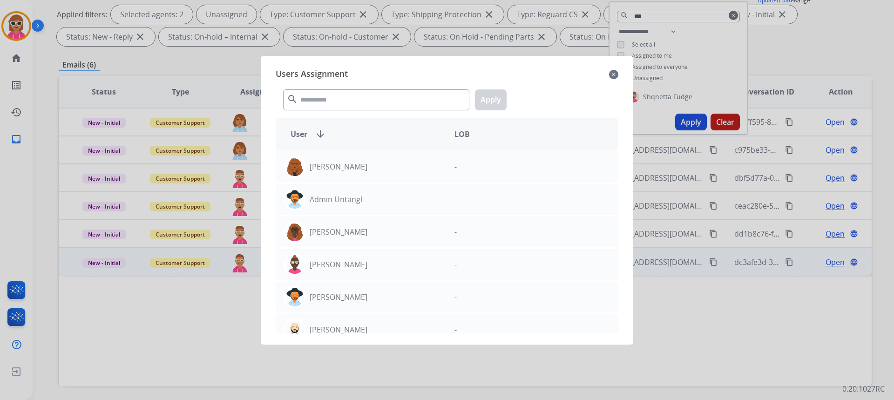
click at [166, 328] on div at bounding box center [447, 200] width 894 height 400
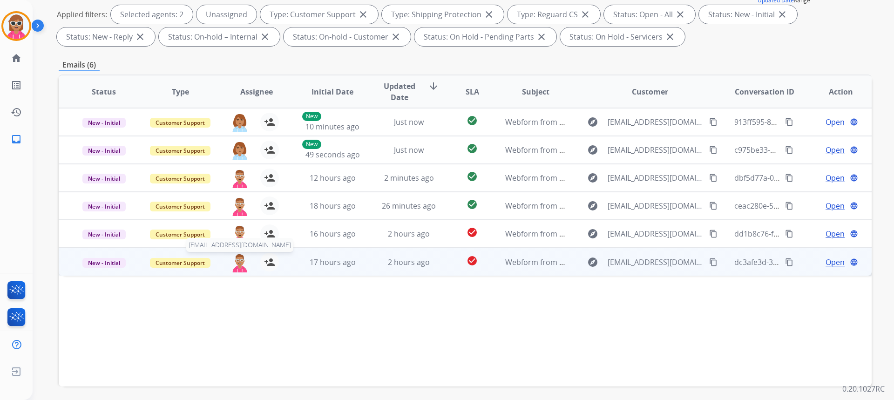
click at [240, 258] on img at bounding box center [239, 263] width 19 height 20
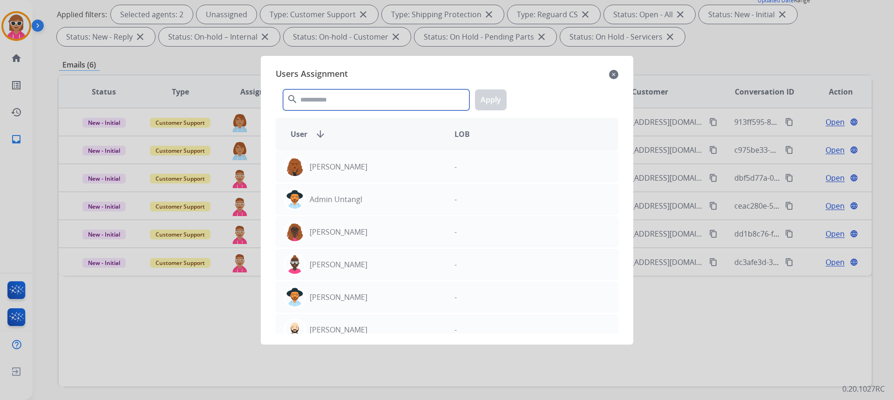
click at [332, 97] on input "text" at bounding box center [376, 99] width 186 height 21
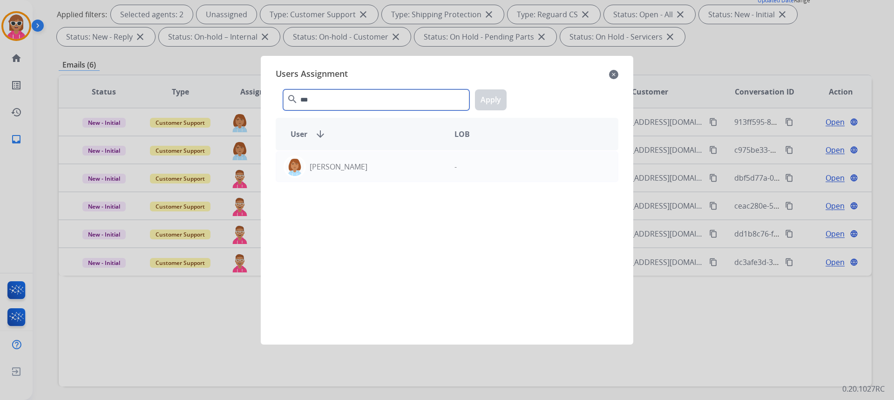
type input "***"
click at [339, 182] on div "[PERSON_NAME] -" at bounding box center [447, 241] width 343 height 183
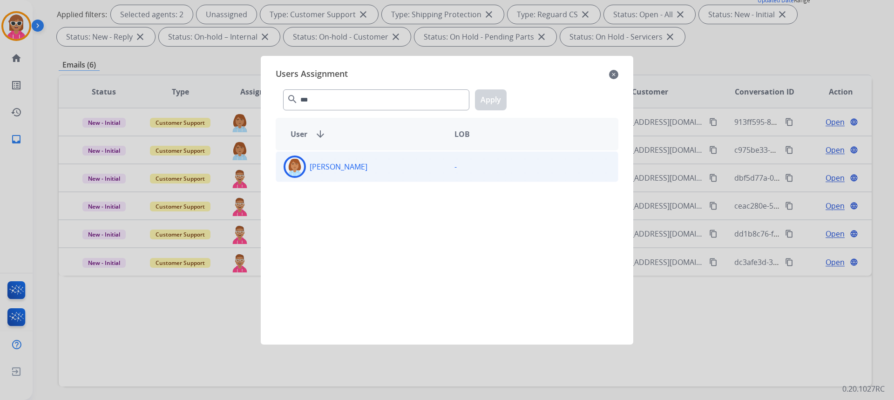
click at [350, 171] on p "[PERSON_NAME]" at bounding box center [339, 166] width 58 height 11
click at [490, 102] on button "Apply" at bounding box center [491, 99] width 32 height 21
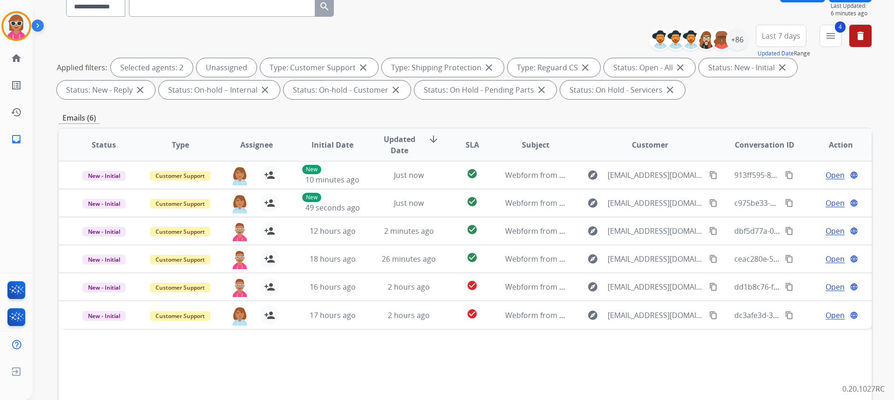
scroll to position [0, 0]
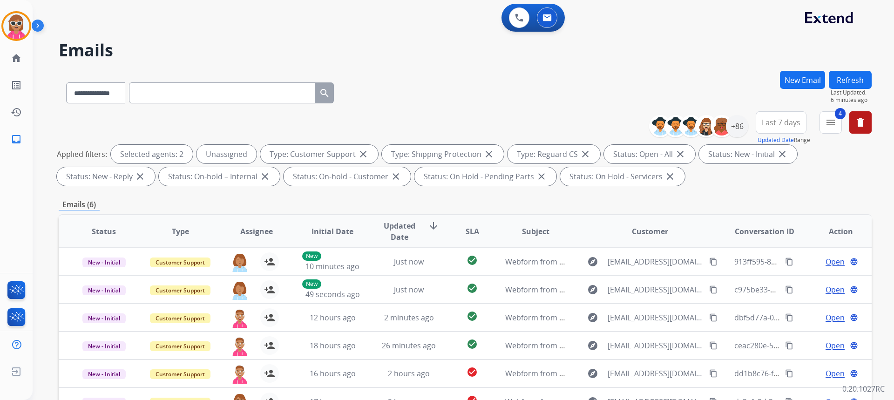
click at [857, 71] on button "Refresh" at bounding box center [850, 80] width 43 height 18
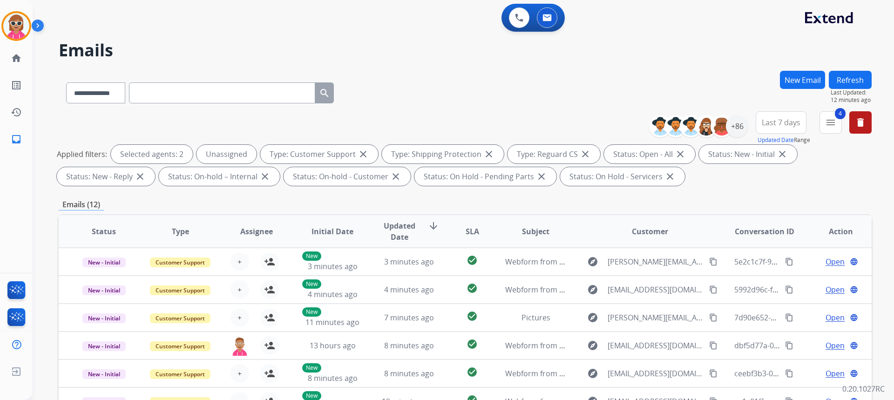
click at [846, 71] on button "Refresh" at bounding box center [850, 80] width 43 height 18
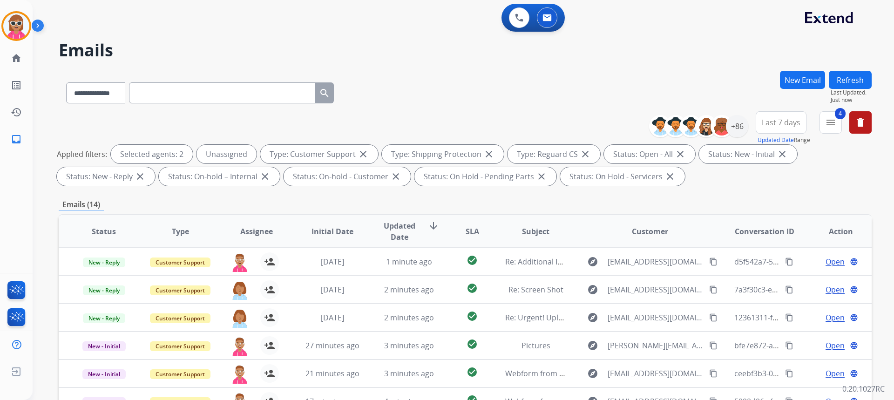
click at [516, 117] on div "**********" at bounding box center [465, 150] width 813 height 78
click at [527, 16] on button at bounding box center [519, 17] width 20 height 20
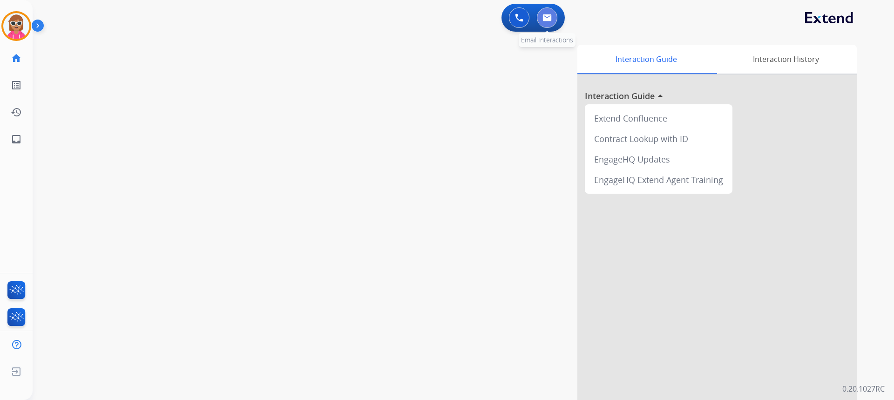
click at [539, 11] on button at bounding box center [547, 17] width 20 height 20
select select "**********"
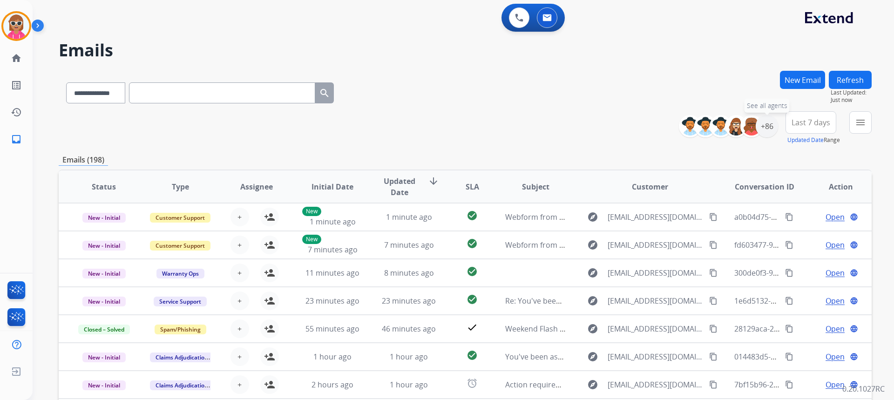
click at [775, 117] on div "+86 See all agents" at bounding box center [732, 126] width 92 height 22
click at [772, 125] on div "+86" at bounding box center [767, 126] width 22 height 22
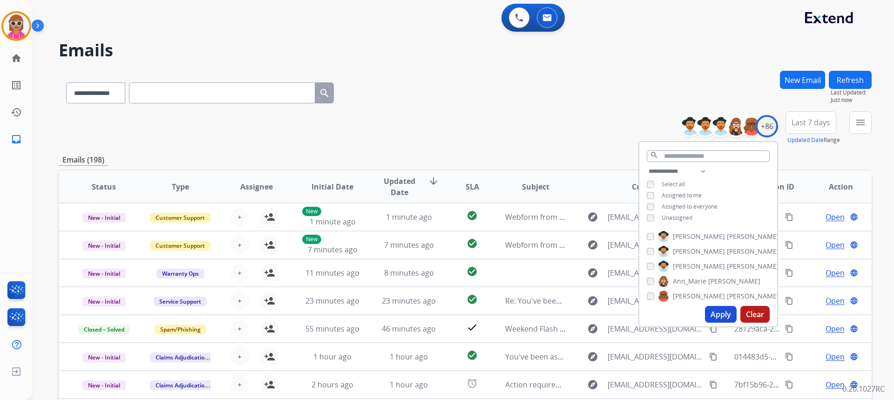
click at [664, 197] on span "Assigned to me" at bounding box center [682, 195] width 40 height 8
click at [723, 314] on button "Apply" at bounding box center [721, 314] width 32 height 17
click at [862, 118] on mat-icon "menu" at bounding box center [860, 122] width 11 height 11
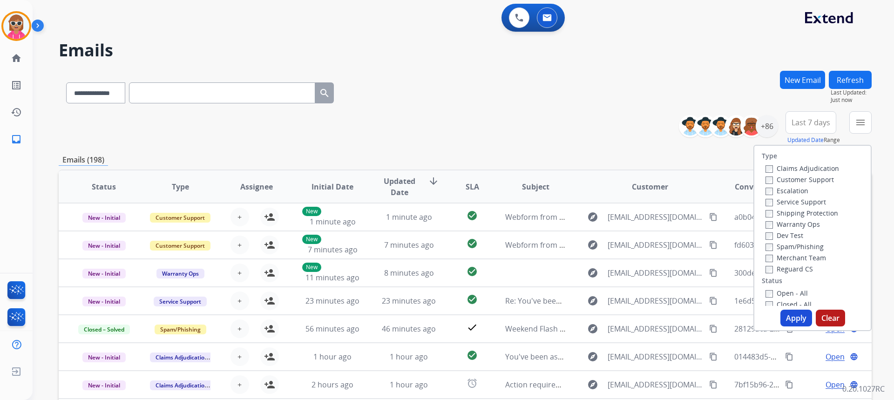
drag, startPoint x: 831, startPoint y: 180, endPoint x: 801, endPoint y: 206, distance: 39.6
click at [831, 181] on div "Customer Support" at bounding box center [802, 179] width 74 height 11
click at [825, 176] on label "Customer Support" at bounding box center [799, 179] width 68 height 9
click at [804, 212] on label "Shipping Protection" at bounding box center [801, 213] width 73 height 9
drag, startPoint x: 803, startPoint y: 267, endPoint x: 790, endPoint y: 298, distance: 34.0
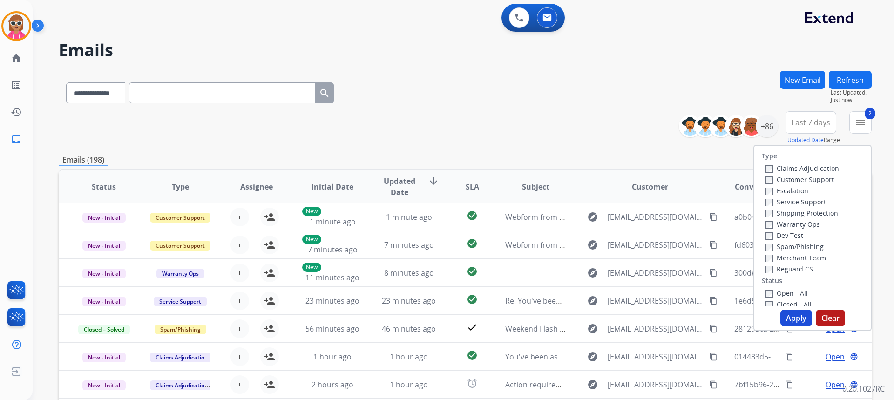
click at [803, 268] on label "Reguard CS" at bounding box center [788, 268] width 47 height 9
click at [786, 295] on label "Open - All" at bounding box center [786, 293] width 42 height 9
click at [795, 321] on button "Apply" at bounding box center [796, 318] width 32 height 17
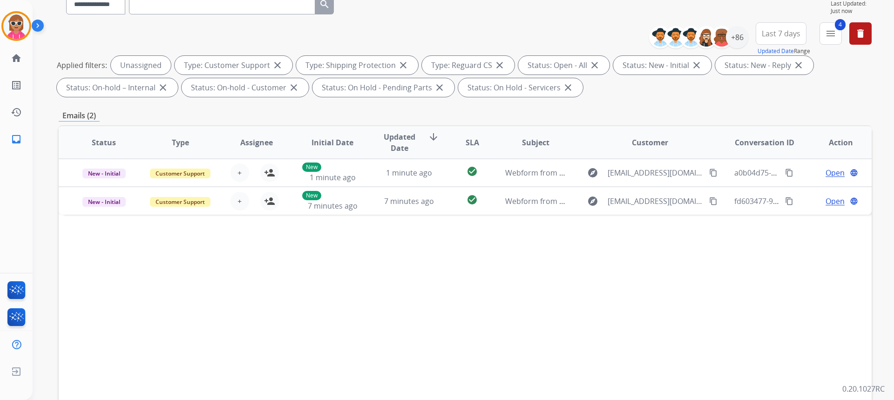
scroll to position [93, 0]
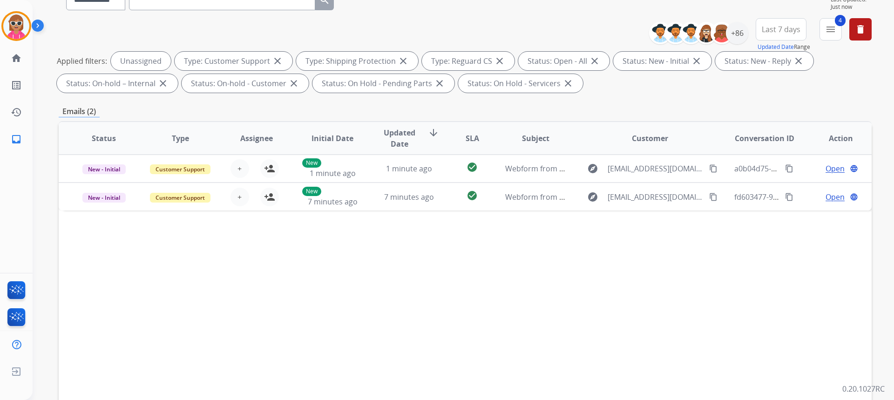
click at [366, 232] on div "Status Type Assignee Initial Date Updated Date arrow_downward SLA Subject Custo…" at bounding box center [465, 277] width 813 height 312
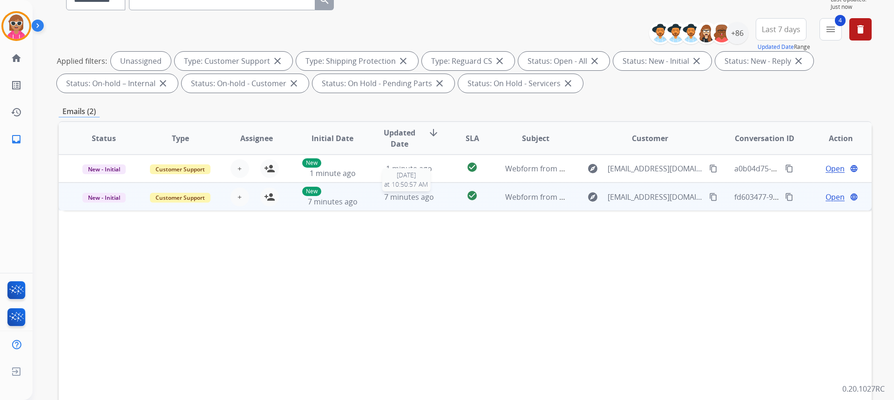
click at [390, 200] on span "7 minutes ago" at bounding box center [409, 197] width 50 height 10
click at [390, 200] on span "7 minutes ago" at bounding box center [409, 196] width 50 height 10
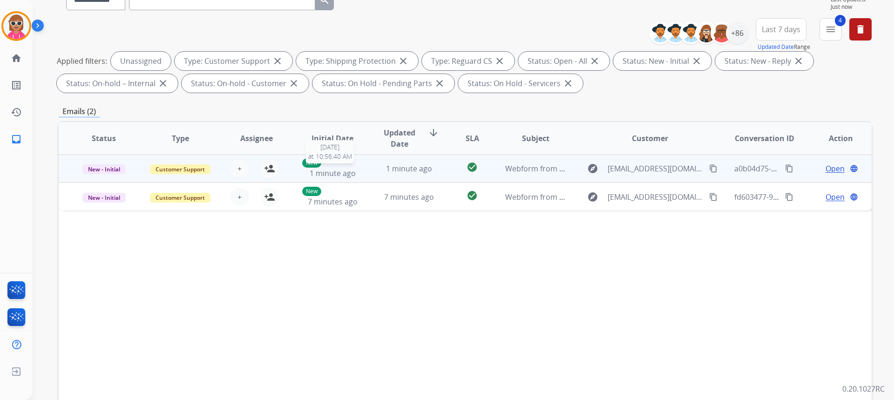
click at [344, 166] on div "New 1 minute ago" at bounding box center [332, 168] width 61 height 20
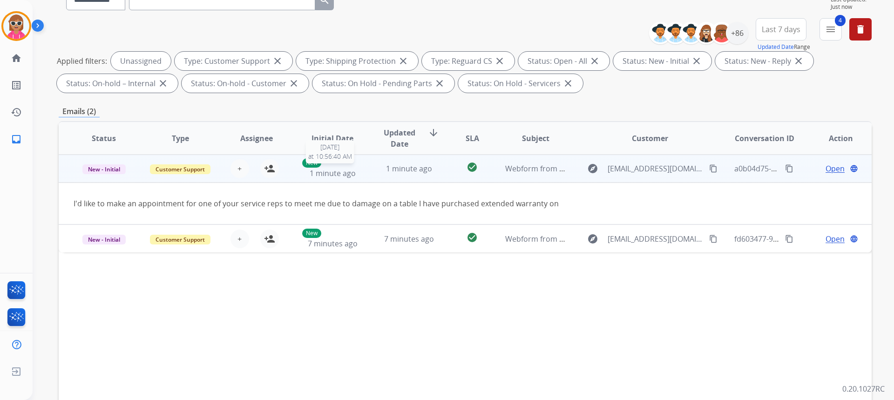
click at [344, 166] on div "New 1 minute ago" at bounding box center [332, 168] width 61 height 20
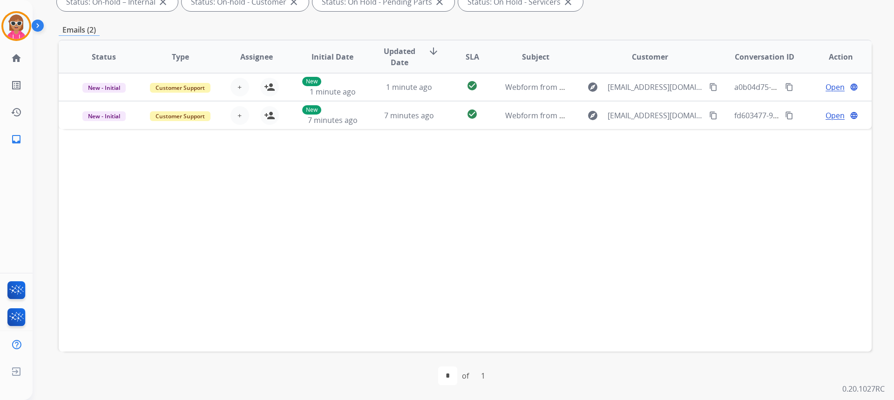
scroll to position [0, 0]
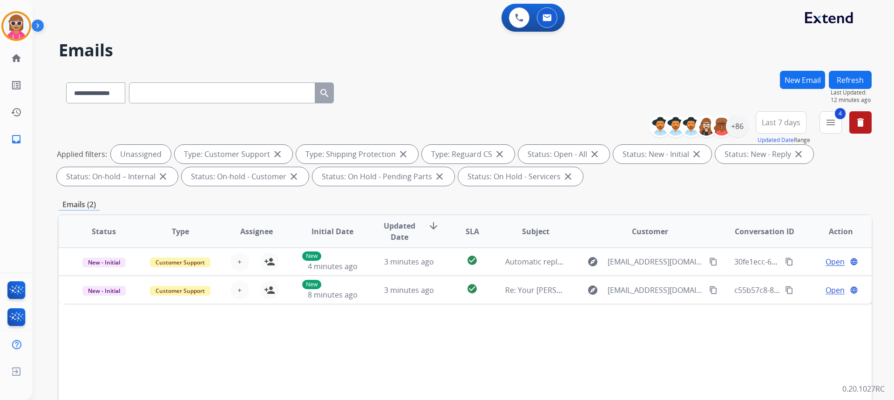
drag, startPoint x: 640, startPoint y: 57, endPoint x: 583, endPoint y: 70, distance: 58.4
click at [640, 57] on h2 "Emails" at bounding box center [465, 50] width 813 height 19
click at [70, 90] on select "**********" at bounding box center [95, 92] width 58 height 21
click at [243, 95] on input "text" at bounding box center [222, 92] width 186 height 21
paste input "**********"
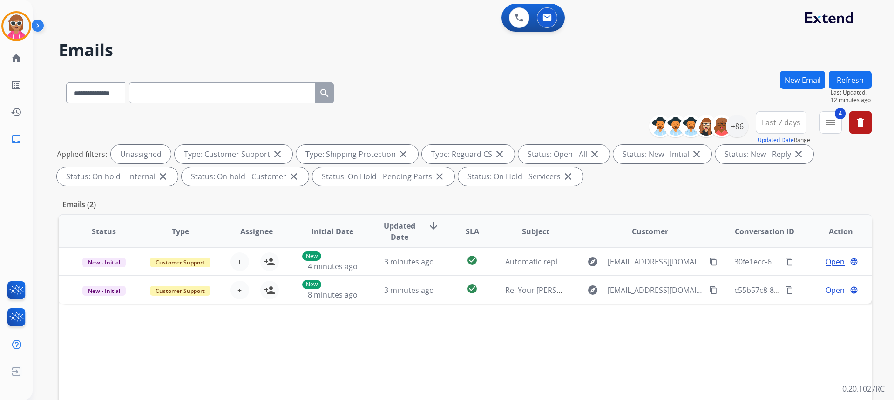
type input "**********"
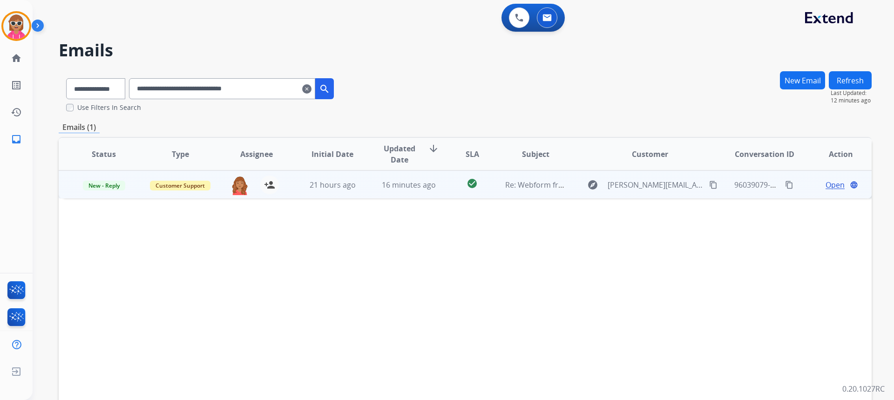
click at [832, 185] on span "Open" at bounding box center [835, 184] width 19 height 11
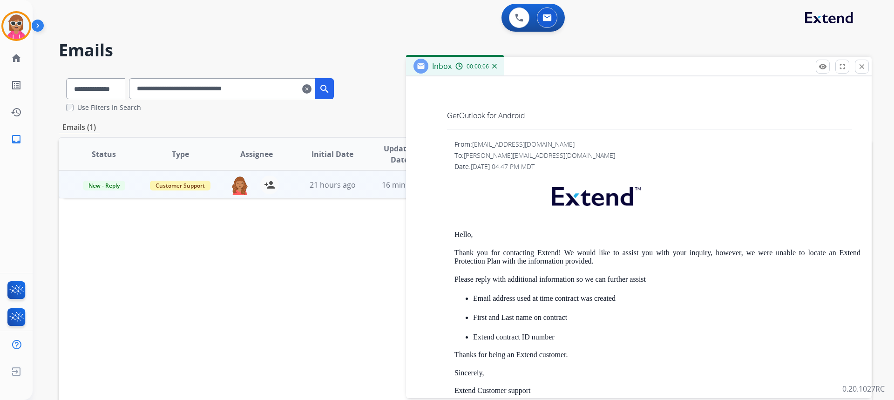
scroll to position [1071, 0]
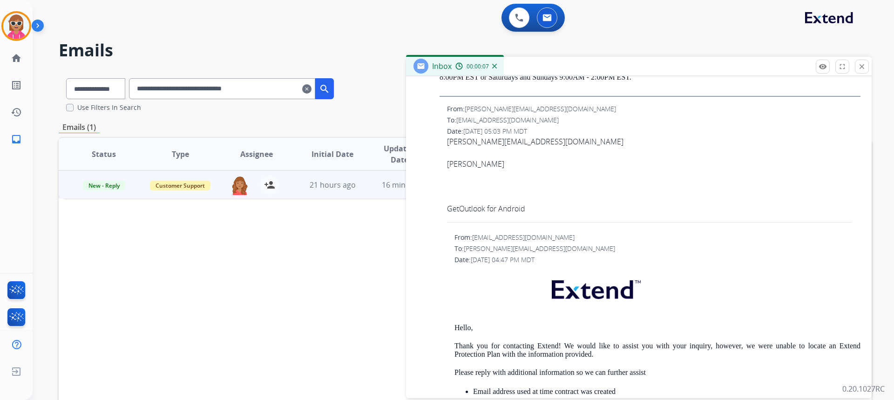
click at [494, 140] on div "[PERSON_NAME][EMAIL_ADDRESS][DOMAIN_NAME]" at bounding box center [653, 141] width 413 height 11
copy span "[PERSON_NAME][EMAIL_ADDRESS][DOMAIN_NAME]"
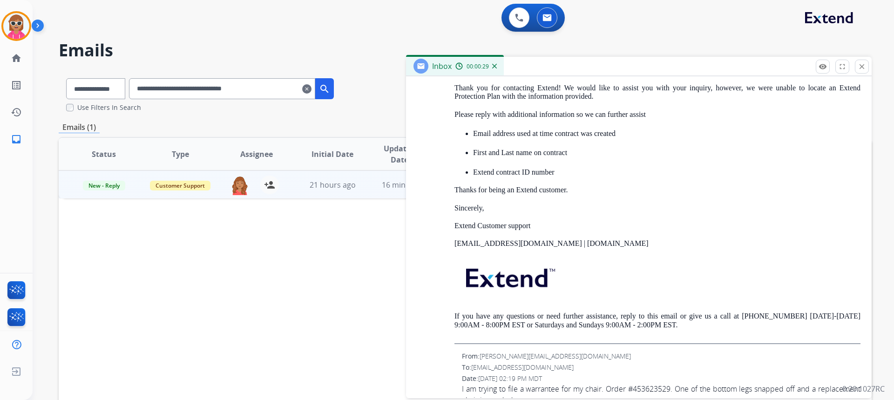
scroll to position [1351, 0]
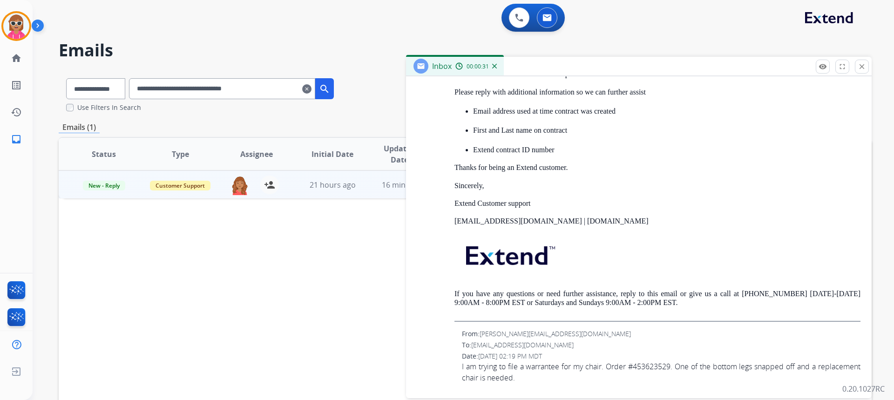
click at [671, 369] on span "I am trying to file a warrantee for my chair. Order #453623529. One of the bott…" at bounding box center [661, 372] width 399 height 22
drag, startPoint x: 668, startPoint y: 359, endPoint x: 669, endPoint y: 365, distance: 6.2
click at [669, 365] on span "I am trying to file a warrantee for my chair. Order #453623529. One of the bott…" at bounding box center [661, 372] width 399 height 22
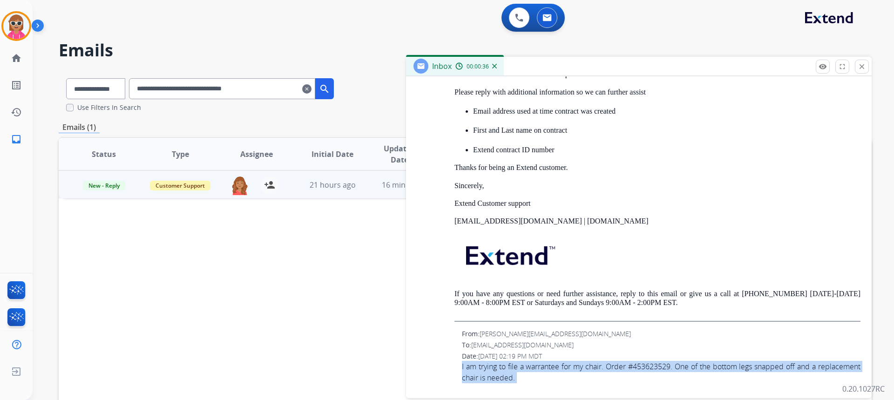
click at [669, 365] on span "I am trying to file a warrantee for my chair. Order #453623529. One of the bott…" at bounding box center [661, 372] width 399 height 22
click at [669, 363] on span "I am trying to file a warrantee for my chair. Order #453623529. One of the bott…" at bounding box center [661, 372] width 399 height 22
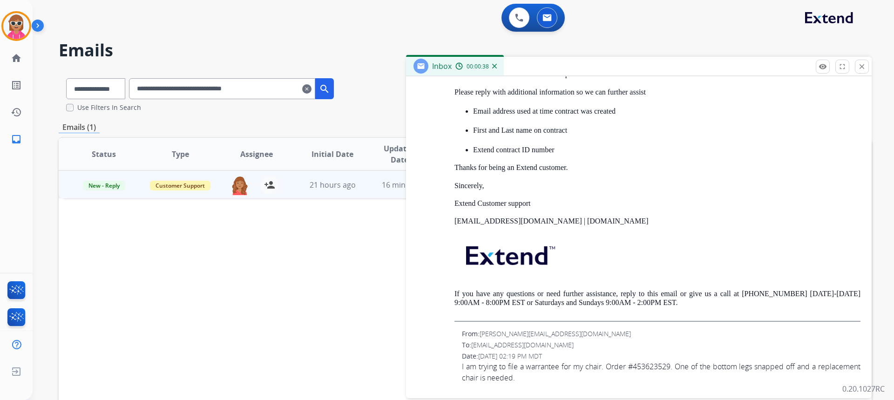
click at [653, 367] on span "I am trying to file a warrantee for my chair. Order #453623529. One of the bott…" at bounding box center [661, 372] width 399 height 22
copy span "453623529"
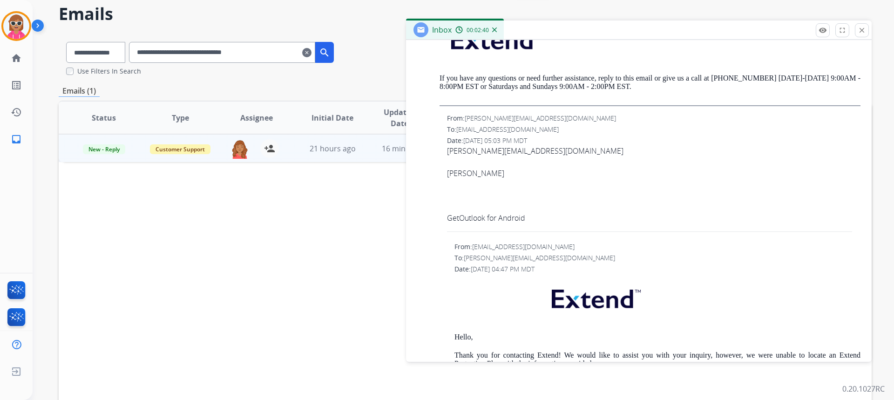
scroll to position [0, 0]
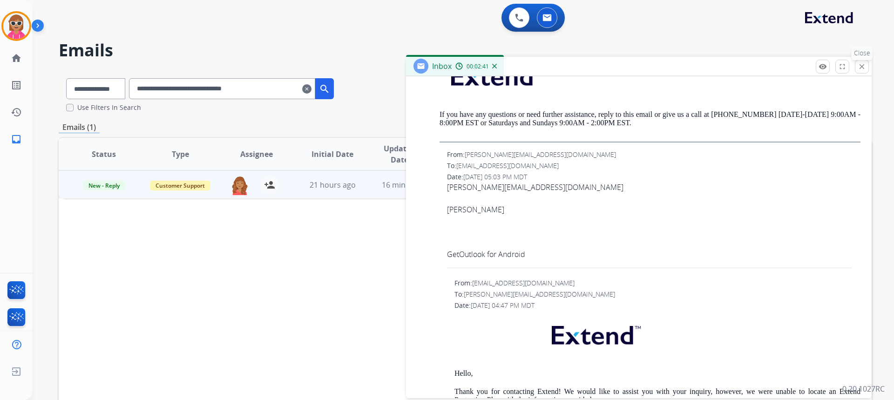
click at [863, 70] on mat-icon "close" at bounding box center [862, 66] width 8 height 8
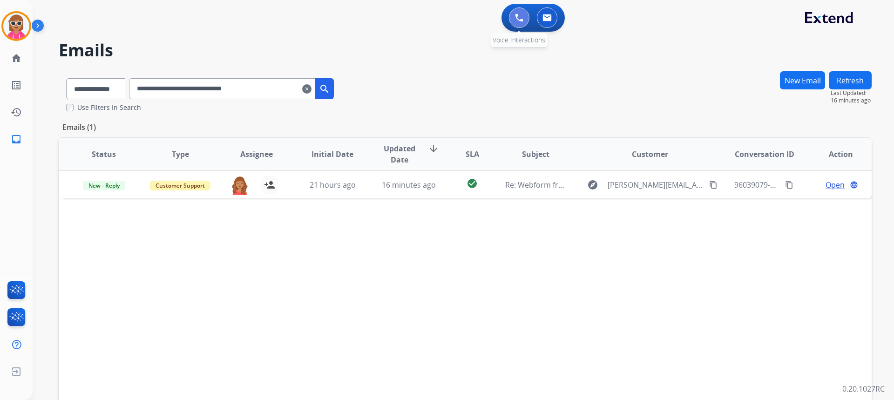
click at [519, 20] on img at bounding box center [519, 18] width 8 height 8
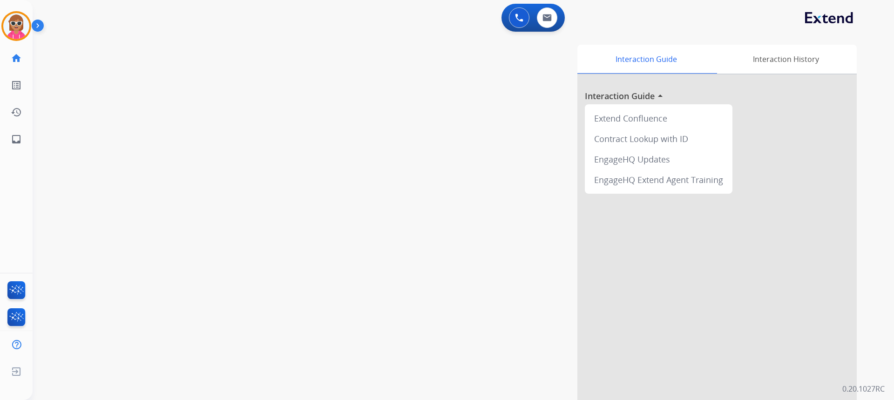
click at [515, 180] on div "Interaction Guide Interaction History Interaction Guide arrow_drop_up Extend Co…" at bounding box center [582, 233] width 548 height 377
click at [552, 20] on button at bounding box center [547, 17] width 20 height 20
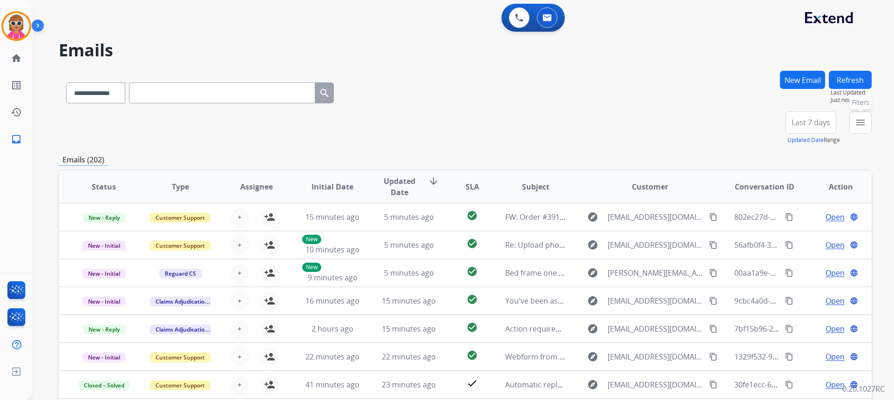
drag, startPoint x: 870, startPoint y: 128, endPoint x: 862, endPoint y: 128, distance: 8.4
click at [867, 128] on button "menu Filters" at bounding box center [860, 122] width 22 height 22
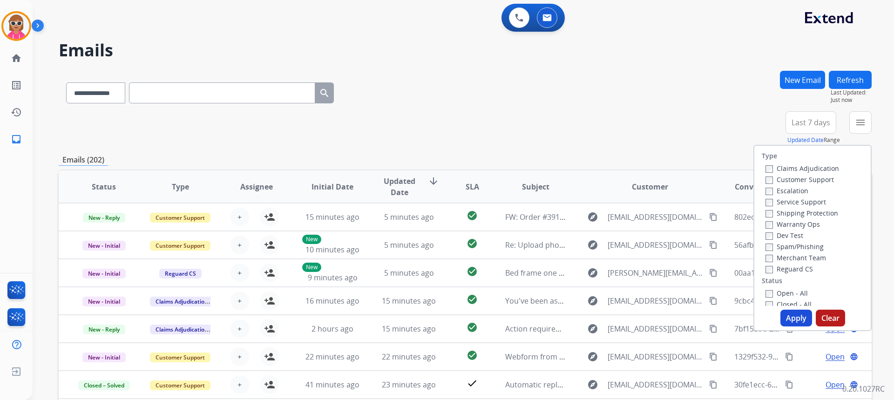
click at [799, 179] on label "Customer Support" at bounding box center [799, 179] width 68 height 9
click at [799, 212] on label "Shipping Protection" at bounding box center [801, 213] width 73 height 9
click at [789, 271] on label "Reguard CS" at bounding box center [788, 268] width 47 height 9
click at [792, 291] on label "Open - All" at bounding box center [786, 293] width 42 height 9
click at [799, 319] on button "Apply" at bounding box center [796, 318] width 32 height 17
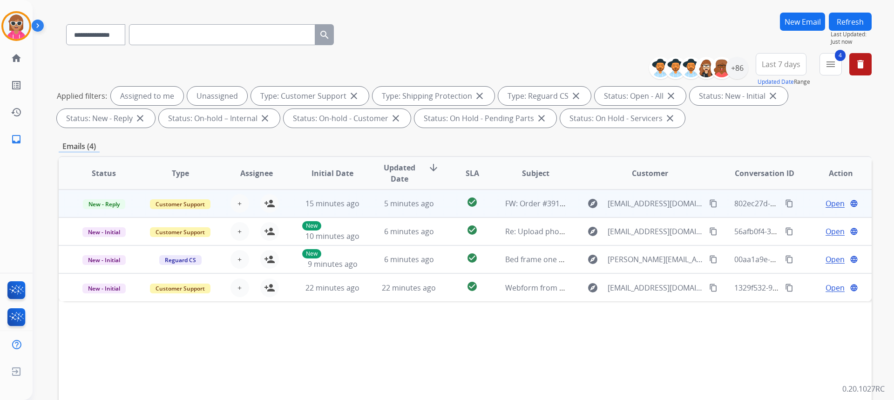
scroll to position [93, 0]
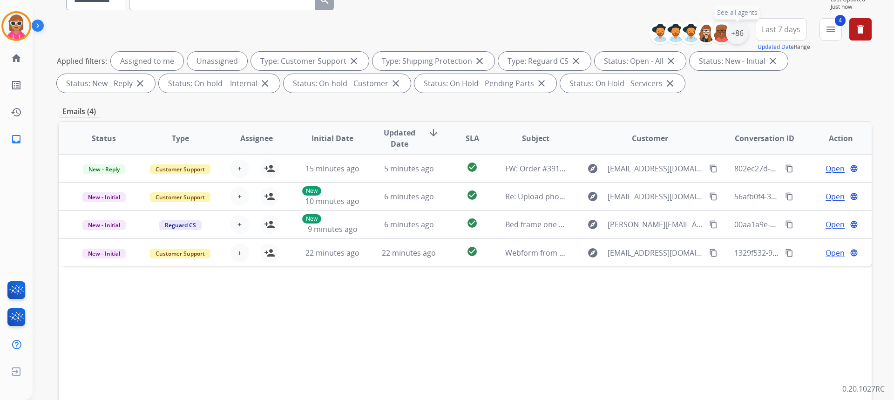
click at [746, 32] on div "+86" at bounding box center [737, 33] width 22 height 22
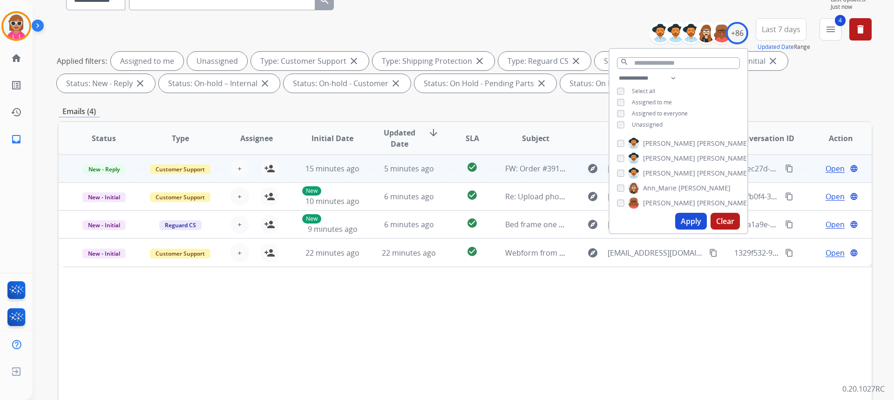
click at [827, 164] on span "Open" at bounding box center [835, 168] width 19 height 11
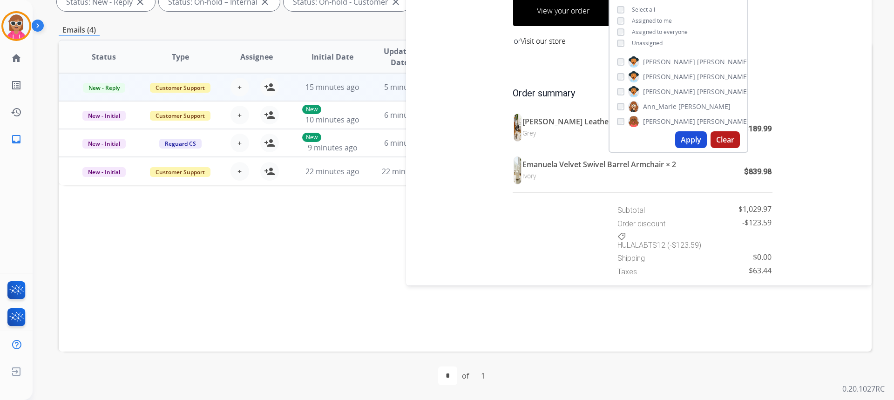
scroll to position [125, 0]
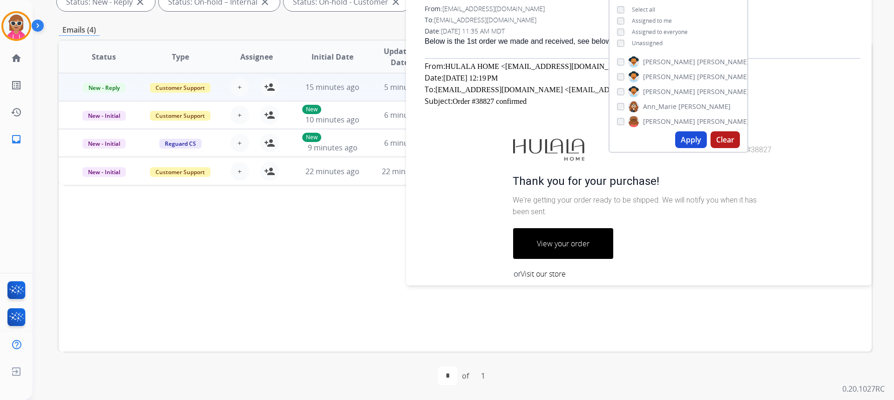
drag, startPoint x: 214, startPoint y: 222, endPoint x: 223, endPoint y: 216, distance: 10.3
click at [217, 223] on div "Status Type Assignee Initial Date Updated Date arrow_downward SLA Subject Custo…" at bounding box center [465, 196] width 813 height 312
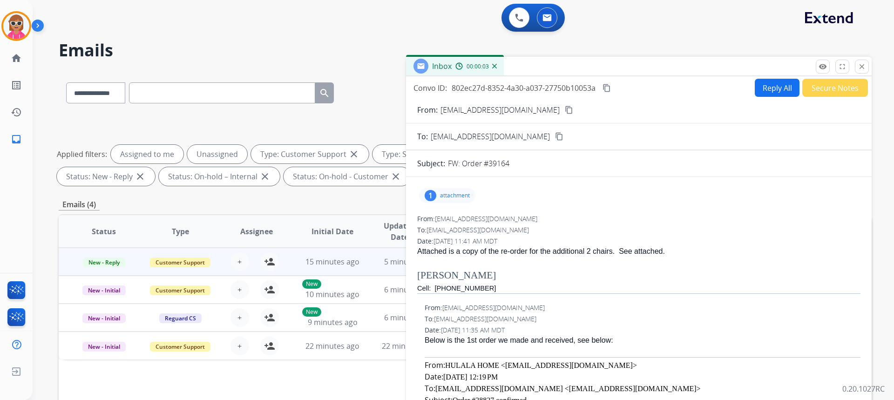
scroll to position [0, 0]
click at [865, 61] on button "close Close" at bounding box center [862, 67] width 14 height 14
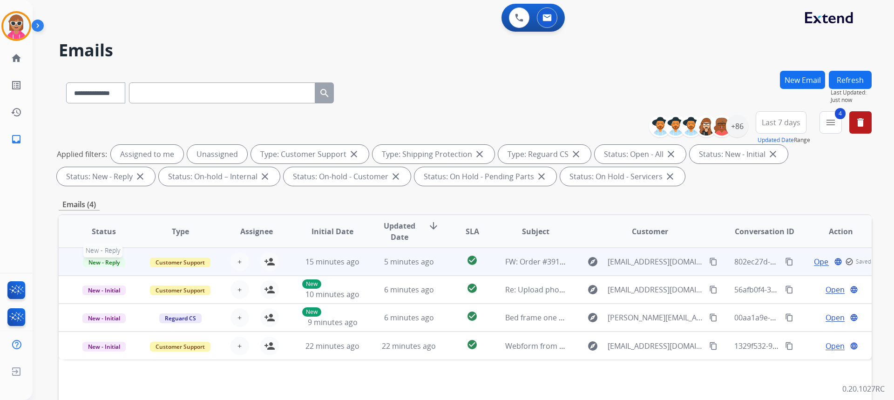
click at [99, 262] on span "New - Reply" at bounding box center [104, 262] width 42 height 10
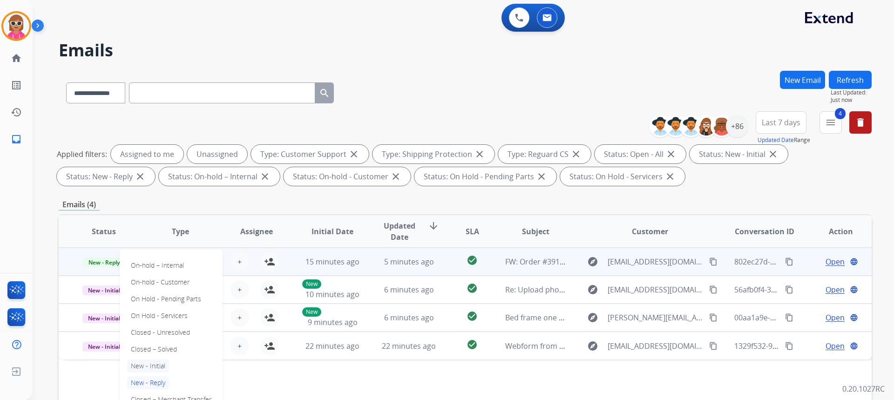
click at [162, 361] on p "New - Initial" at bounding box center [148, 365] width 42 height 13
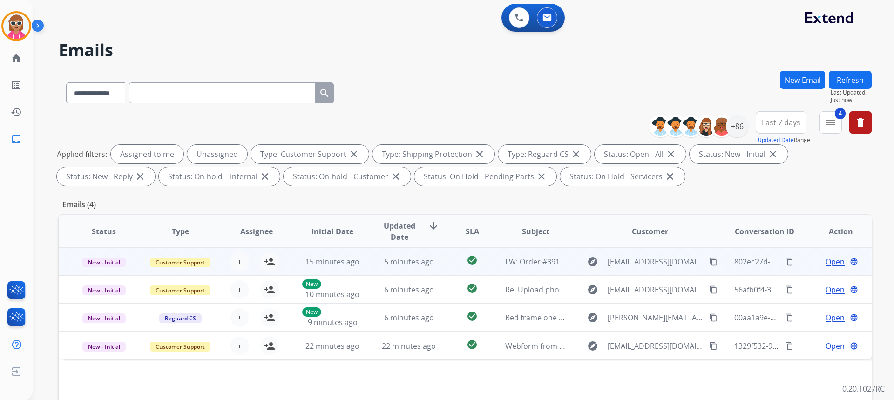
click at [835, 79] on button "Refresh" at bounding box center [850, 80] width 43 height 18
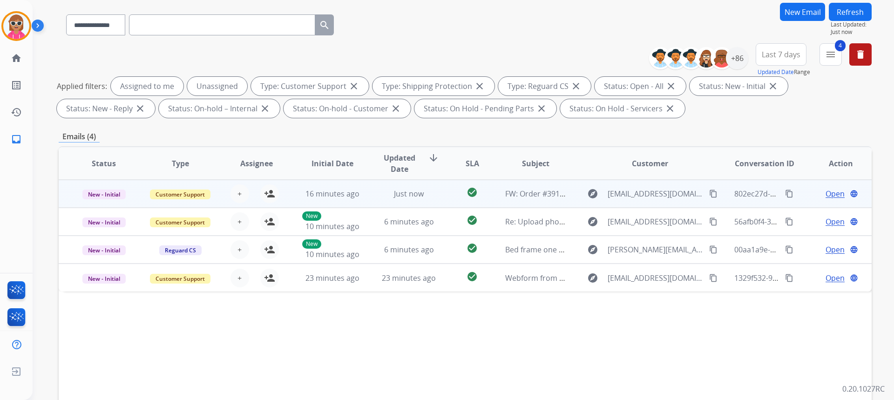
scroll to position [93, 0]
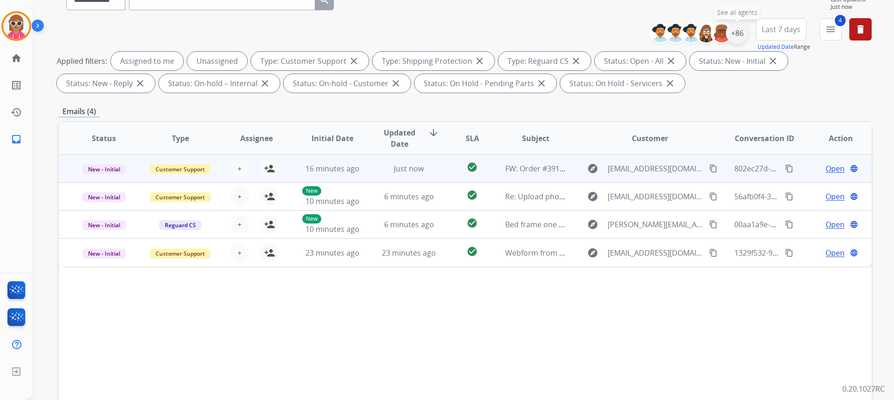
click at [741, 29] on div "+86" at bounding box center [737, 33] width 22 height 22
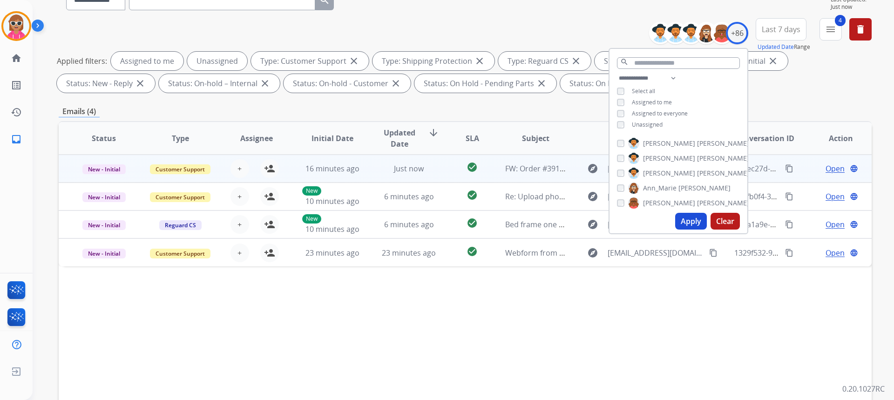
click at [661, 92] on div "**********" at bounding box center [678, 103] width 138 height 60
click at [661, 101] on span "Assigned to me" at bounding box center [652, 102] width 40 height 8
click at [650, 121] on span "Unassigned" at bounding box center [647, 125] width 31 height 8
click at [670, 73] on select "**********" at bounding box center [649, 78] width 64 height 11
select select "**********"
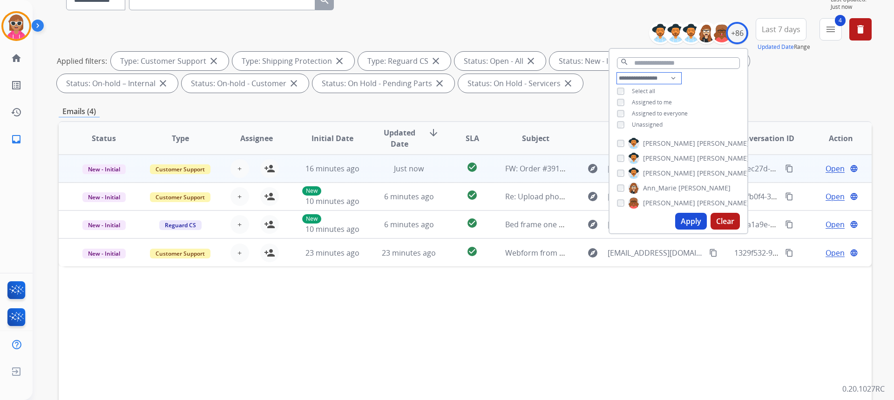
click at [617, 73] on select "**********" at bounding box center [649, 78] width 64 height 11
click at [684, 91] on div "**********" at bounding box center [678, 97] width 138 height 48
click at [647, 133] on span "[PERSON_NAME]" at bounding box center [669, 132] width 52 height 9
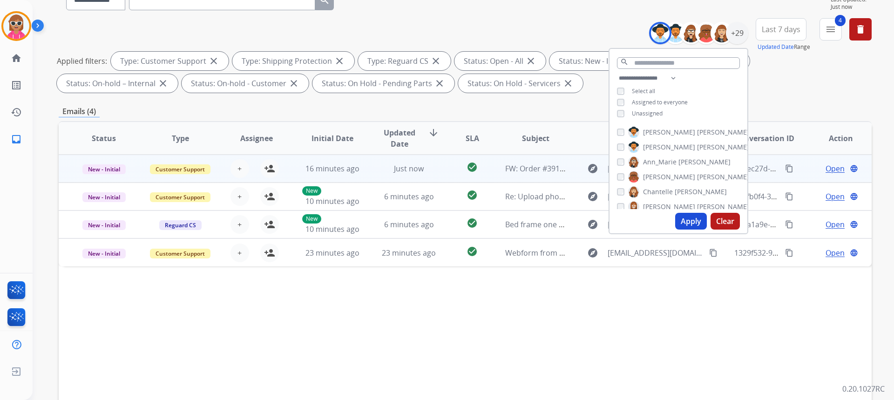
click at [650, 142] on label "[PERSON_NAME]" at bounding box center [688, 147] width 121 height 11
click at [658, 162] on span "Ann_Marie" at bounding box center [660, 161] width 34 height 9
click at [660, 171] on label "[PERSON_NAME]" at bounding box center [688, 176] width 121 height 11
click at [661, 187] on span "Chantelle" at bounding box center [658, 191] width 30 height 9
drag, startPoint x: 661, startPoint y: 203, endPoint x: 665, endPoint y: 198, distance: 6.3
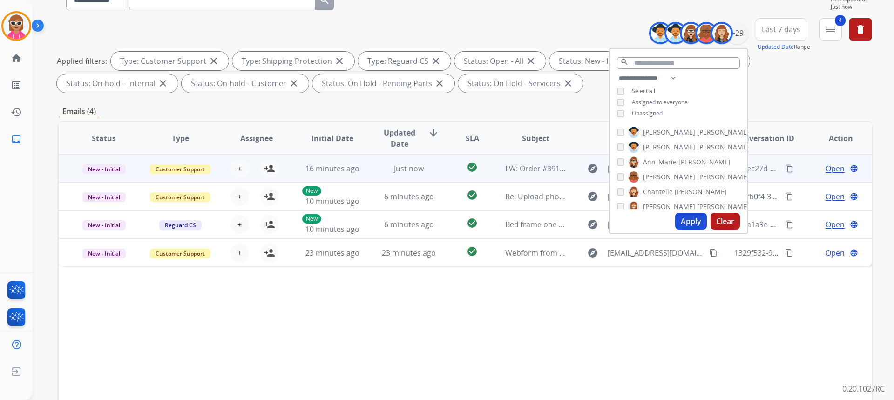
click at [662, 202] on span "[PERSON_NAME]" at bounding box center [669, 206] width 52 height 9
click at [659, 162] on span "[PERSON_NAME]" at bounding box center [669, 160] width 52 height 9
click at [648, 176] on span "Deambrana" at bounding box center [661, 174] width 37 height 9
click at [648, 189] on span "[PERSON_NAME]" at bounding box center [669, 189] width 52 height 9
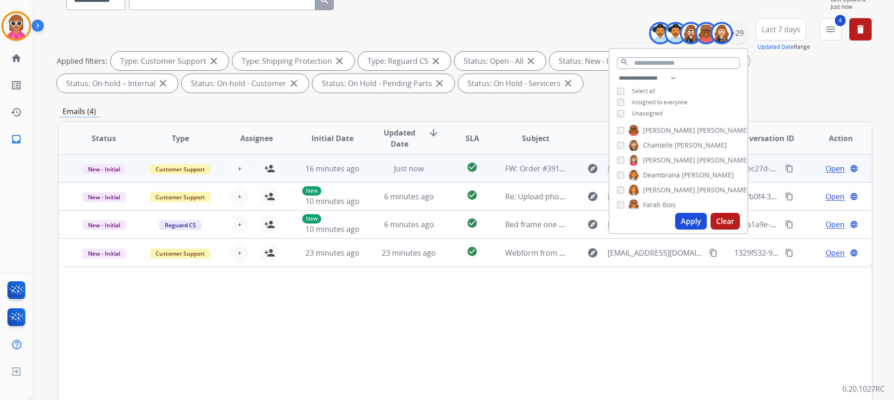
click at [650, 206] on span "Farah" at bounding box center [652, 204] width 18 height 9
click at [650, 172] on span "Harmony" at bounding box center [657, 173] width 28 height 9
click at [653, 184] on span "[PERSON_NAME]" at bounding box center [669, 187] width 52 height 9
click at [655, 206] on span "Kayla" at bounding box center [651, 202] width 17 height 9
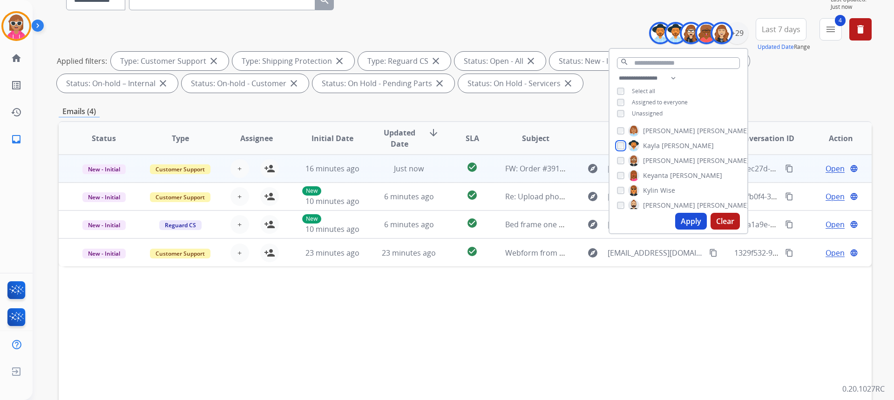
scroll to position [140, 0]
click at [651, 169] on span "[PERSON_NAME]" at bounding box center [669, 171] width 52 height 9
click at [652, 182] on span "Keyanta" at bounding box center [655, 186] width 25 height 9
drag, startPoint x: 652, startPoint y: 204, endPoint x: 664, endPoint y: 196, distance: 14.3
click at [652, 205] on label "[PERSON_NAME]" at bounding box center [651, 201] width 47 height 11
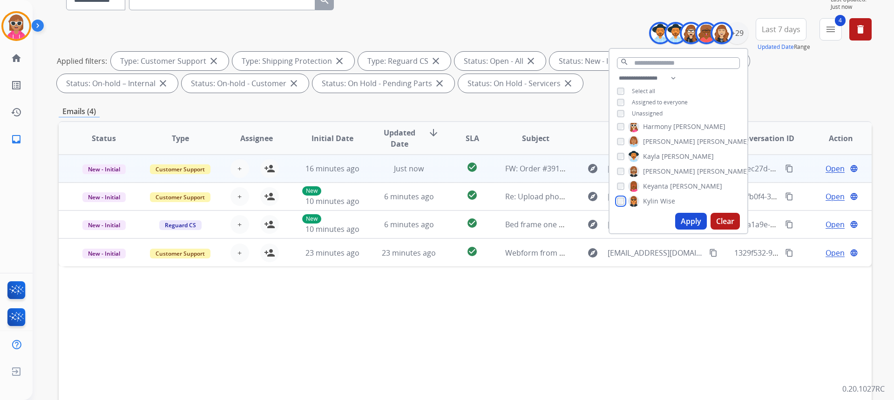
scroll to position [186, 0]
click at [658, 168] on span "[PERSON_NAME]" at bounding box center [669, 169] width 52 height 9
click at [658, 185] on span "[PERSON_NAME]" at bounding box center [669, 184] width 52 height 9
click at [658, 199] on span "[PERSON_NAME]" at bounding box center [669, 199] width 52 height 9
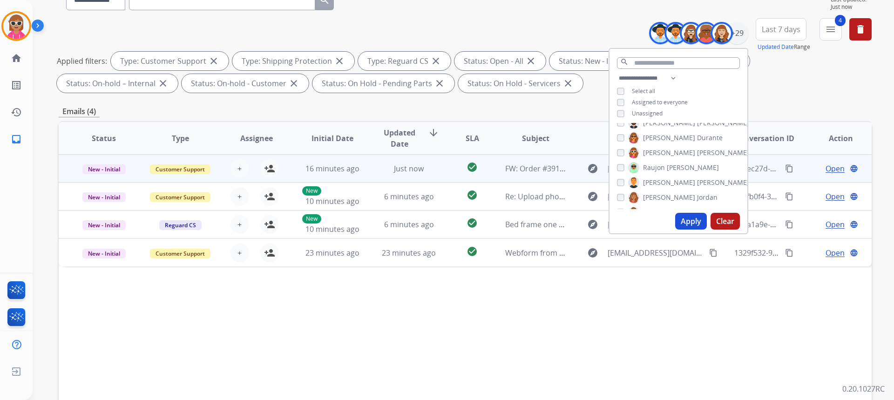
click at [657, 162] on label "[PERSON_NAME]" at bounding box center [673, 167] width 91 height 11
click at [657, 177] on label "[PERSON_NAME]" at bounding box center [688, 182] width 121 height 11
click at [657, 203] on div "[PERSON_NAME] [PERSON_NAME] [PERSON_NAME] [PERSON_NAME] [PERSON_NAME] [PERSON_N…" at bounding box center [678, 166] width 138 height 86
click at [663, 194] on span "[PERSON_NAME]" at bounding box center [669, 197] width 52 height 9
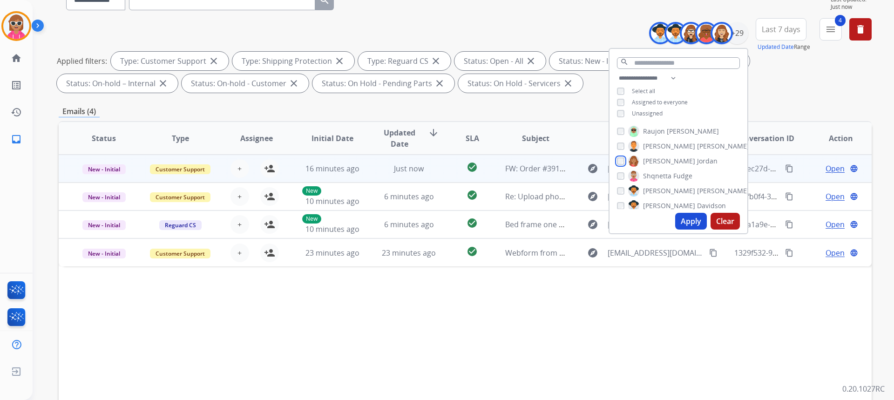
scroll to position [279, 0]
click at [663, 164] on span "Shqnetta" at bounding box center [657, 165] width 28 height 9
click at [663, 178] on span "[PERSON_NAME]" at bounding box center [669, 180] width 52 height 9
click at [660, 192] on span "[PERSON_NAME]" at bounding box center [669, 195] width 52 height 9
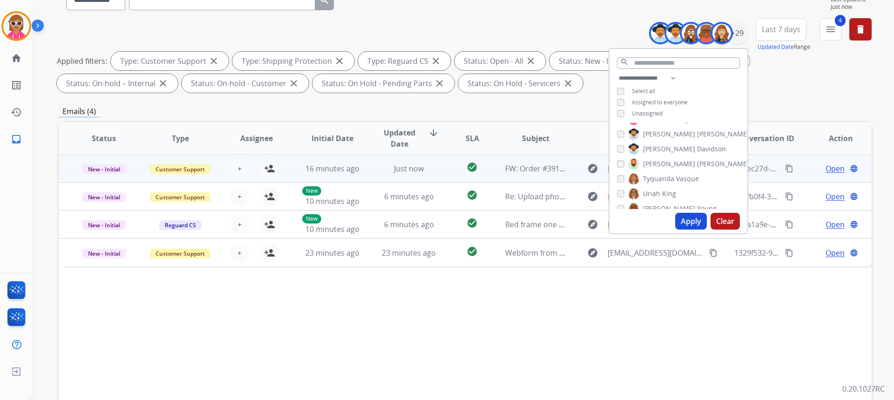
click at [697, 166] on span "[PERSON_NAME]" at bounding box center [723, 163] width 52 height 9
click at [667, 177] on span "Tyquanda" at bounding box center [658, 178] width 31 height 9
click at [665, 190] on span "King" at bounding box center [669, 193] width 14 height 9
click at [697, 180] on span "Young" at bounding box center [707, 181] width 20 height 9
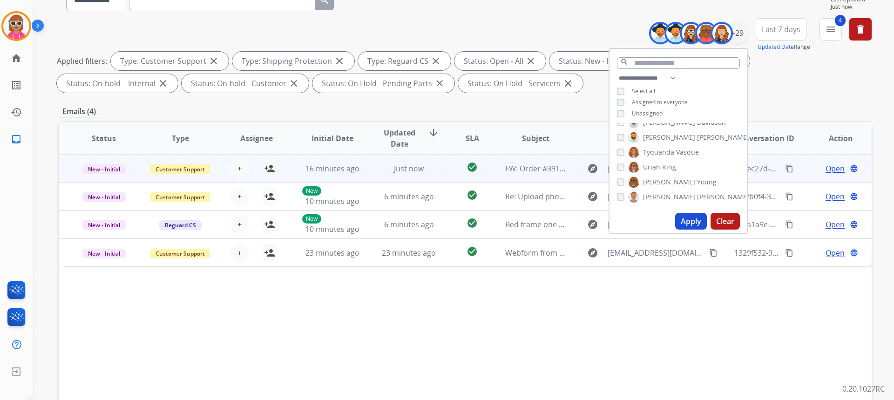
click at [664, 197] on span "[PERSON_NAME]" at bounding box center [669, 196] width 52 height 9
click at [681, 220] on button "Apply" at bounding box center [691, 221] width 32 height 17
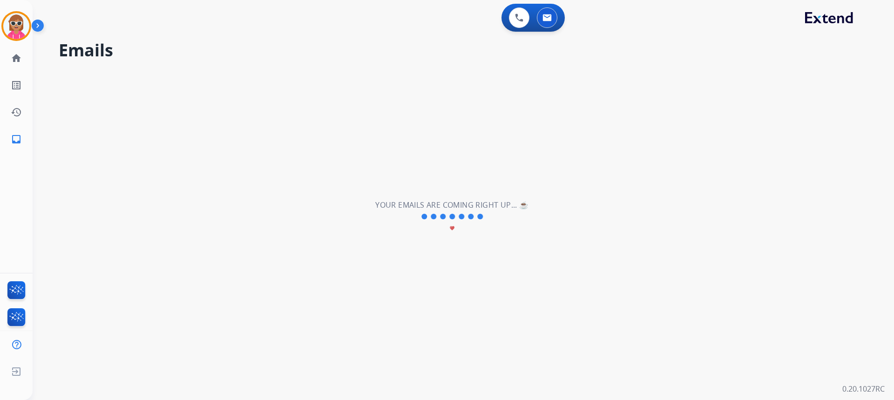
scroll to position [0, 0]
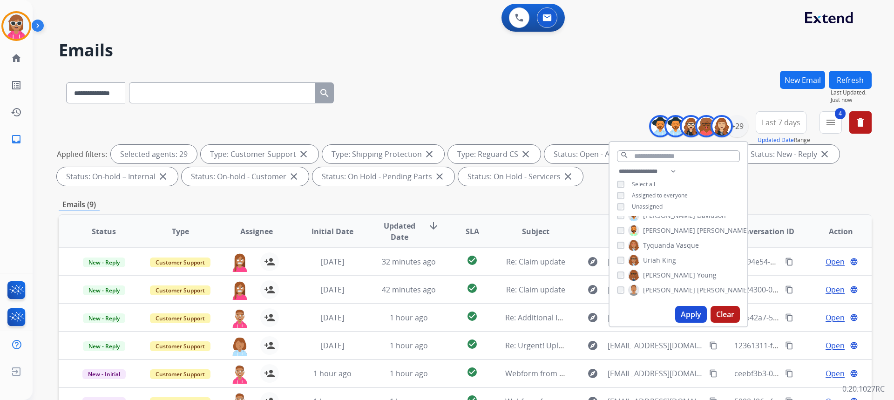
click at [419, 217] on th "Updated Date arrow_downward" at bounding box center [402, 231] width 76 height 33
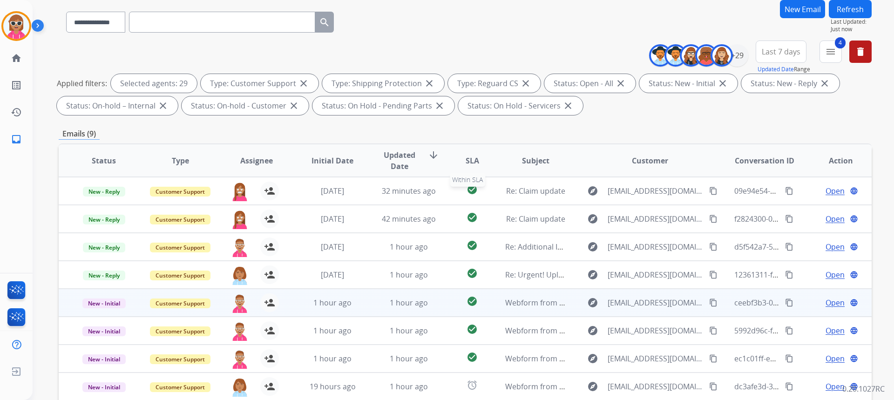
scroll to position [175, 0]
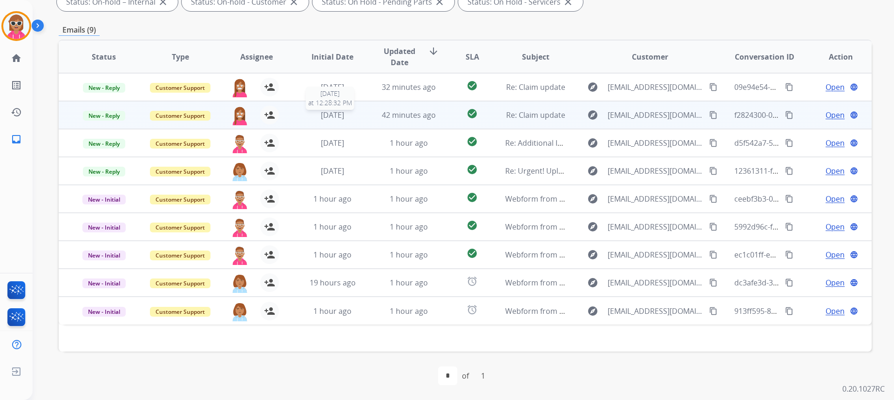
click at [324, 113] on span "[DATE]" at bounding box center [332, 115] width 23 height 10
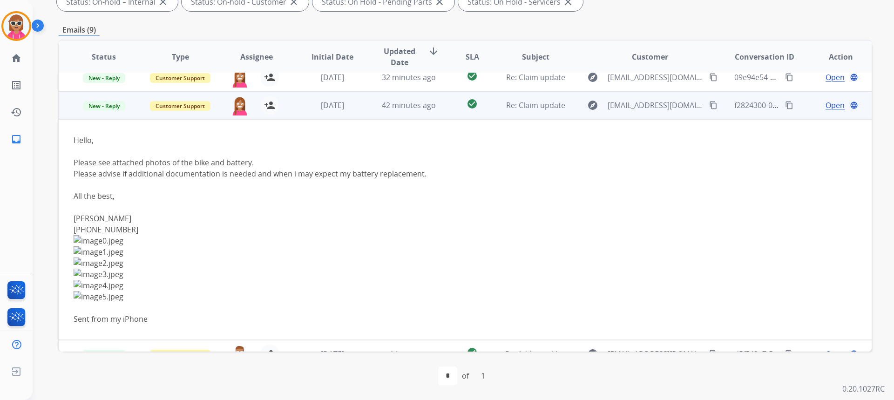
scroll to position [0, 0]
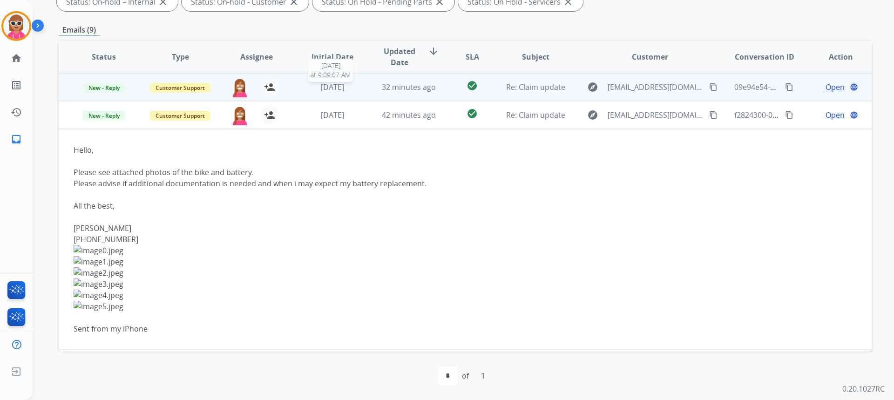
click at [308, 92] on div "[DATE]" at bounding box center [332, 86] width 61 height 11
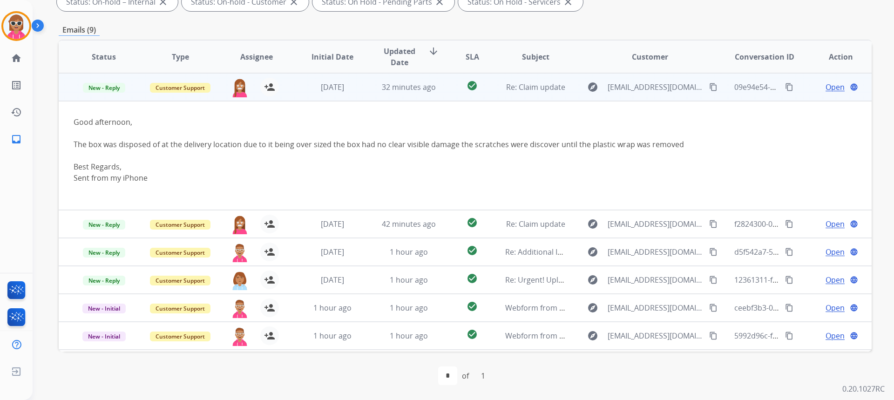
click at [826, 84] on span "Open" at bounding box center [835, 86] width 19 height 11
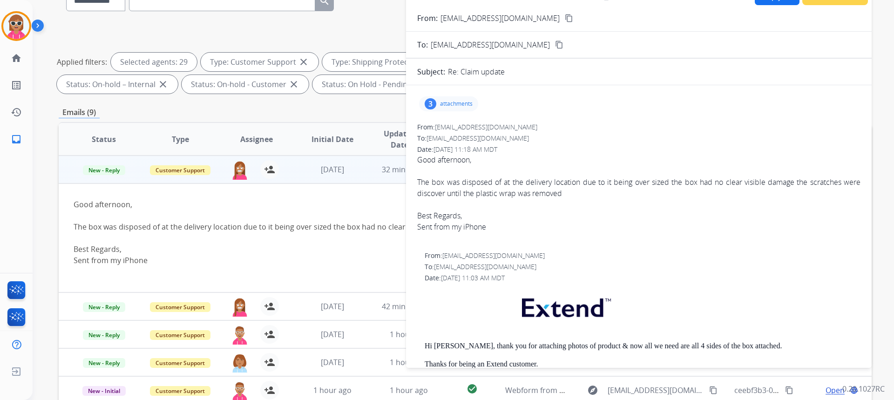
scroll to position [81, 0]
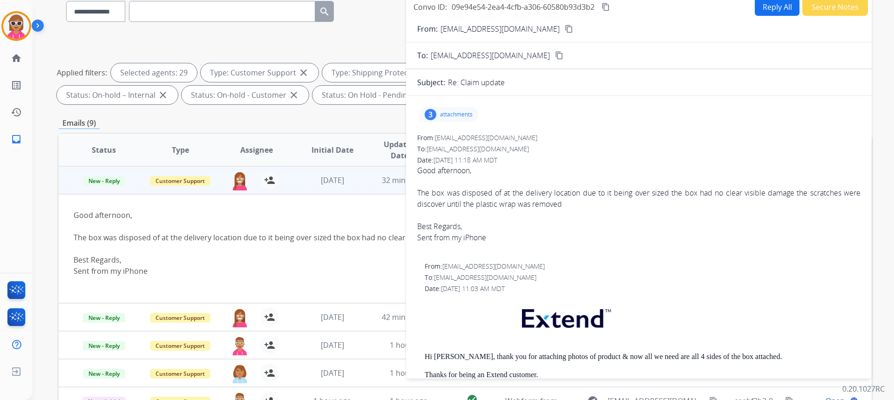
click at [770, 7] on button "Reply All" at bounding box center [777, 7] width 45 height 18
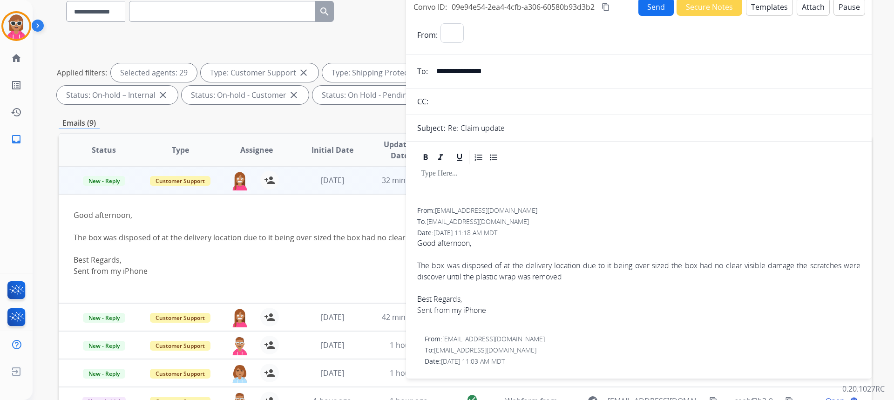
click at [770, 7] on button "Templates" at bounding box center [769, 7] width 47 height 18
select select "**********"
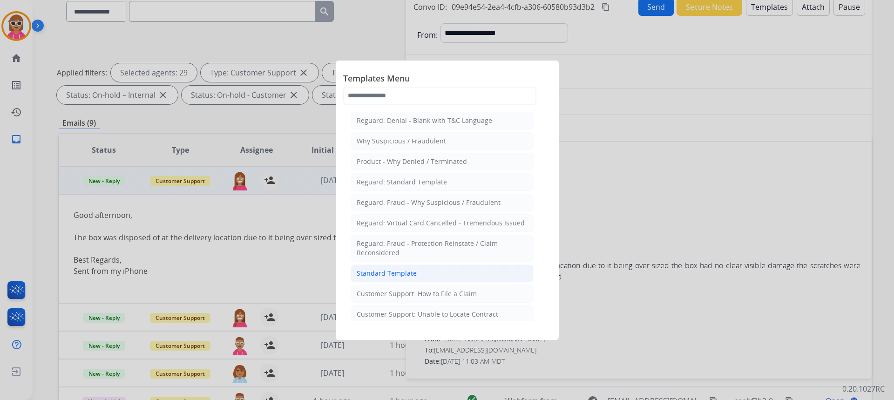
click at [427, 273] on li "Standard Template" at bounding box center [442, 273] width 183 height 18
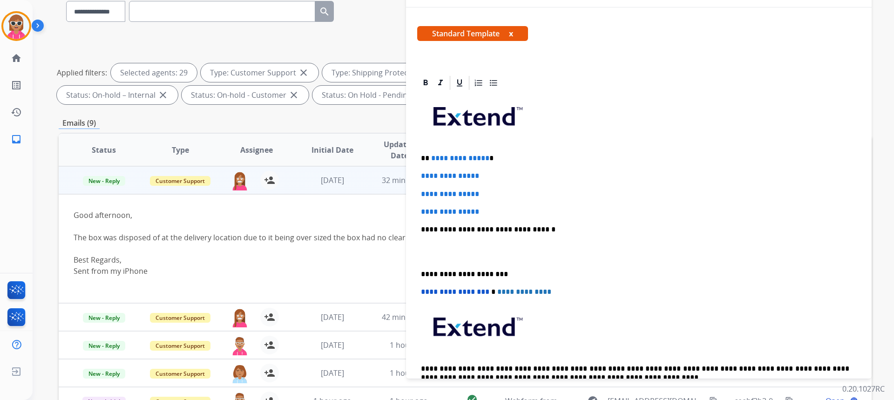
scroll to position [140, 0]
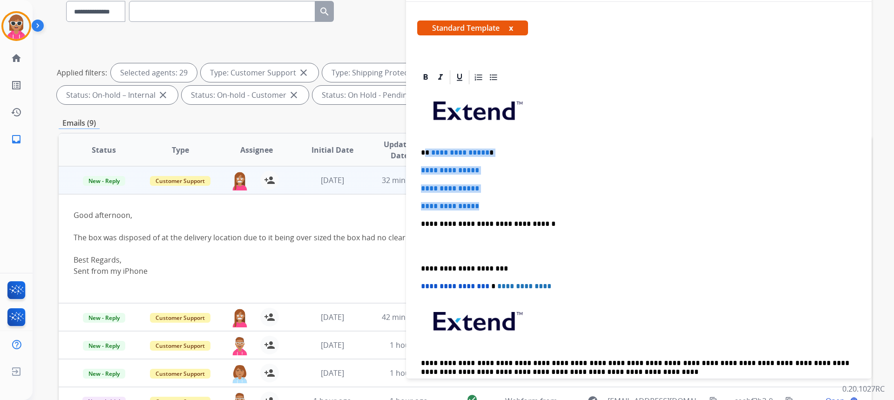
drag, startPoint x: 427, startPoint y: 153, endPoint x: 347, endPoint y: 201, distance: 92.3
click at [512, 198] on div "**********" at bounding box center [638, 246] width 443 height 320
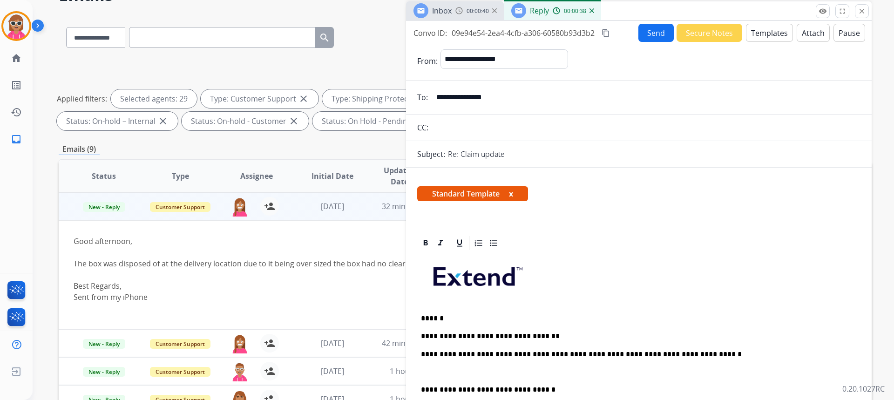
scroll to position [0, 0]
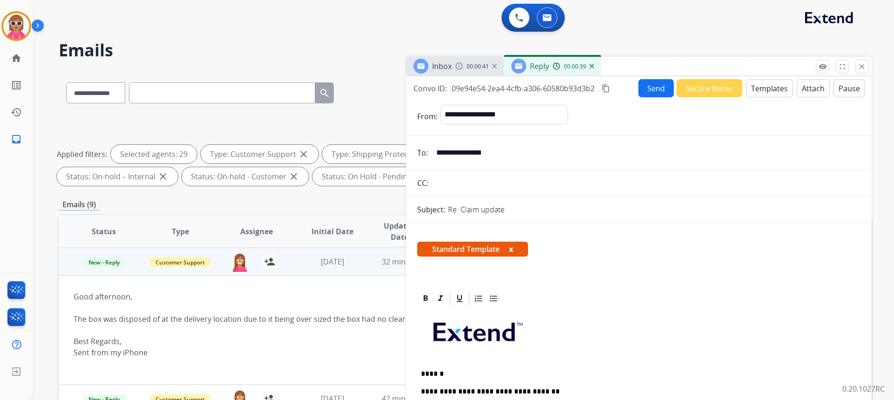
click at [863, 62] on button "close Close" at bounding box center [862, 67] width 14 height 14
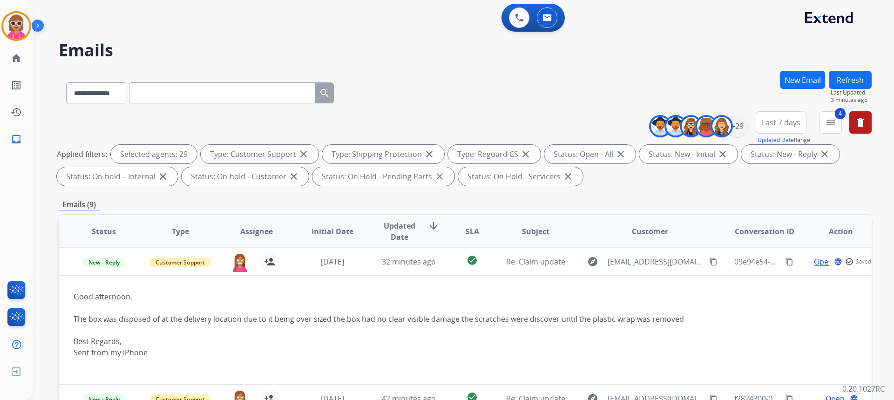
click at [858, 73] on button "Refresh" at bounding box center [850, 80] width 43 height 18
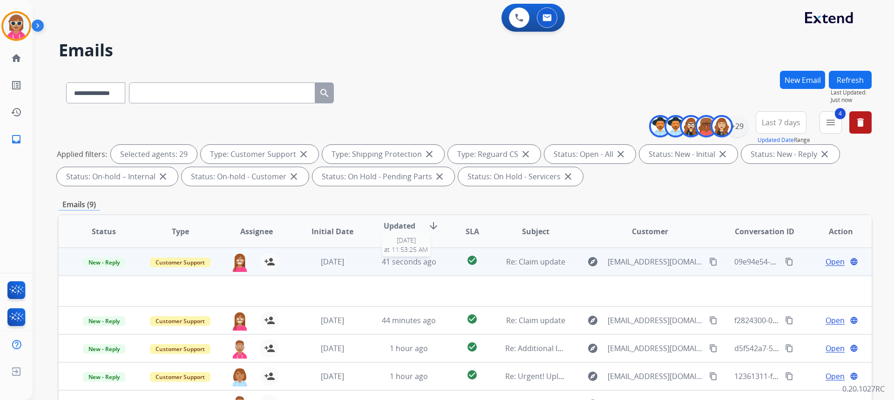
click at [418, 263] on span "41 seconds ago" at bounding box center [409, 262] width 54 height 10
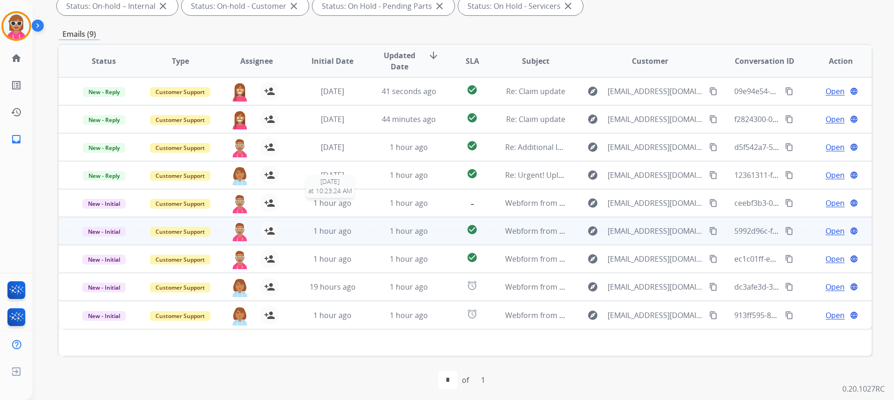
scroll to position [175, 0]
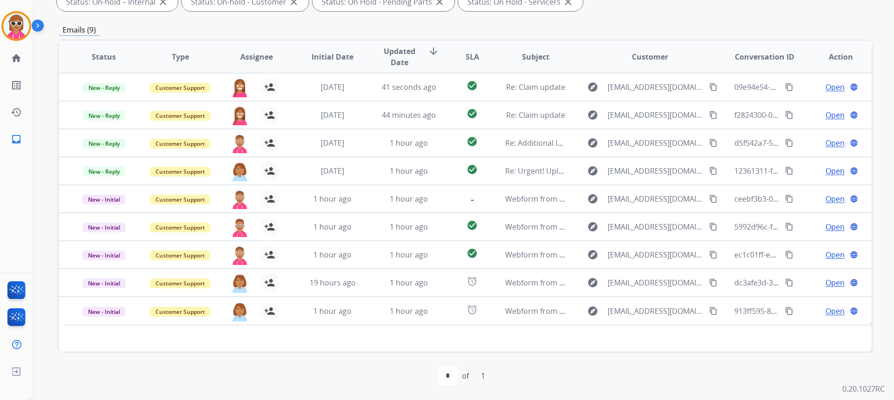
click at [541, 352] on div "first_page navigate_before * of 1 navigate_next last_page" at bounding box center [465, 376] width 813 height 48
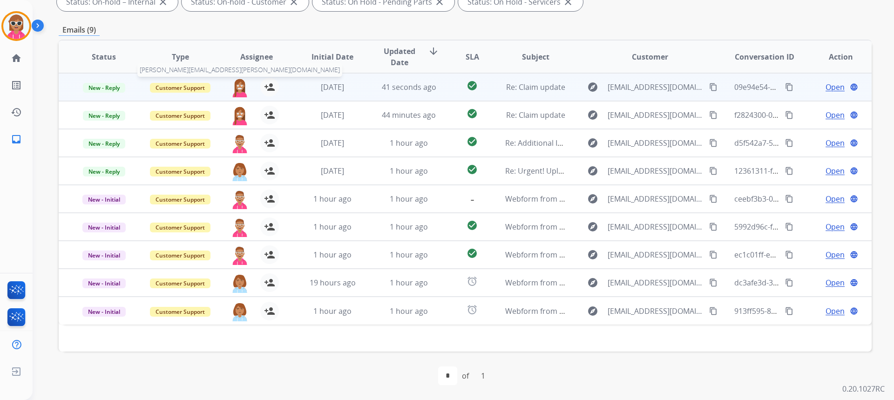
click at [237, 89] on img at bounding box center [239, 88] width 19 height 20
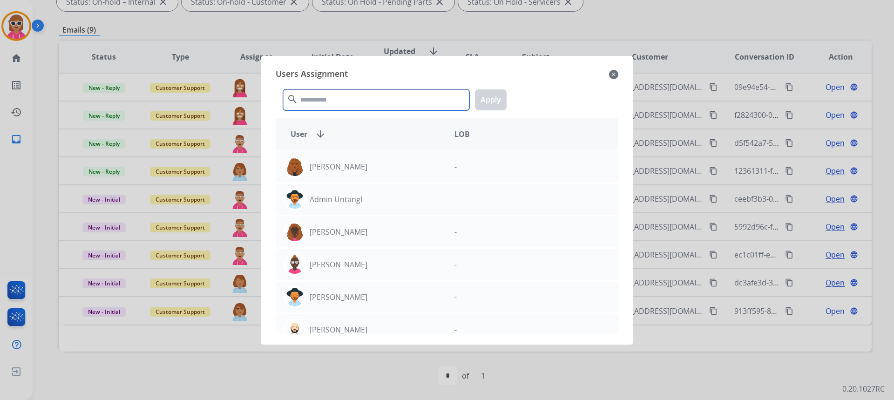
click at [330, 95] on input "text" at bounding box center [376, 99] width 186 height 21
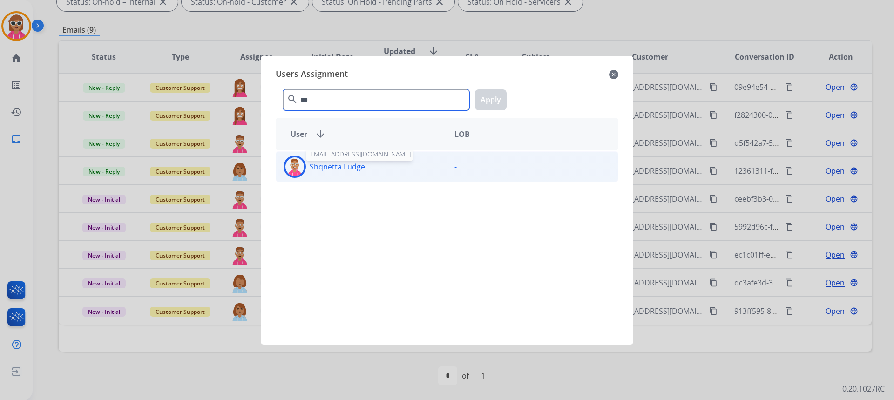
type input "***"
click at [339, 167] on p "Shqnetta Fudge" at bounding box center [337, 166] width 55 height 11
click at [479, 108] on button "Apply" at bounding box center [491, 99] width 32 height 21
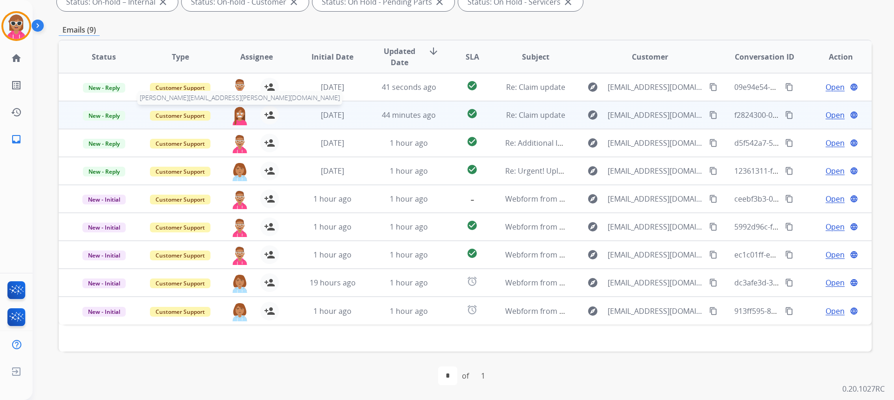
click at [237, 118] on img at bounding box center [239, 116] width 19 height 20
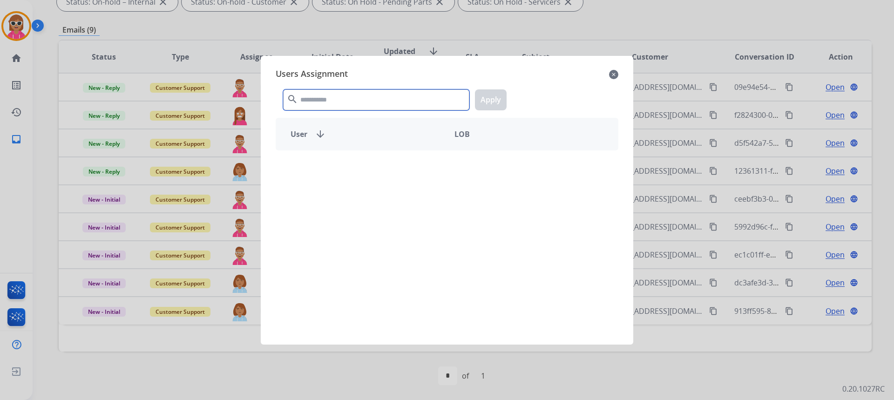
click at [320, 97] on input "text" at bounding box center [376, 99] width 186 height 21
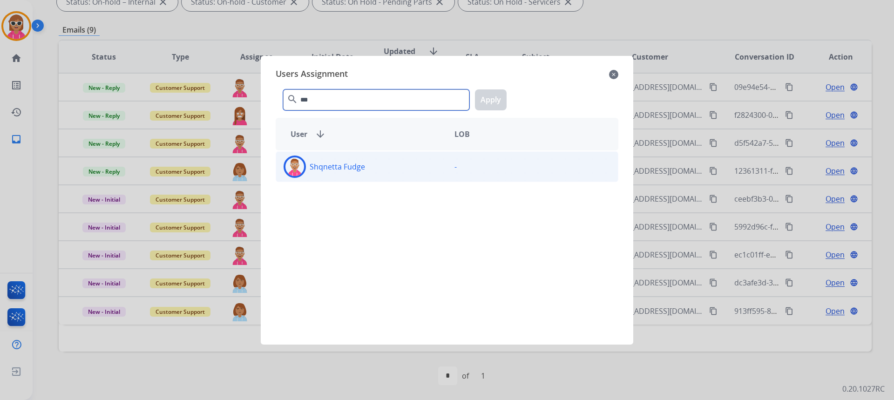
type input "***"
click at [319, 170] on p "Shqnetta Fudge" at bounding box center [337, 166] width 55 height 11
click at [495, 97] on button "Apply" at bounding box center [491, 99] width 32 height 21
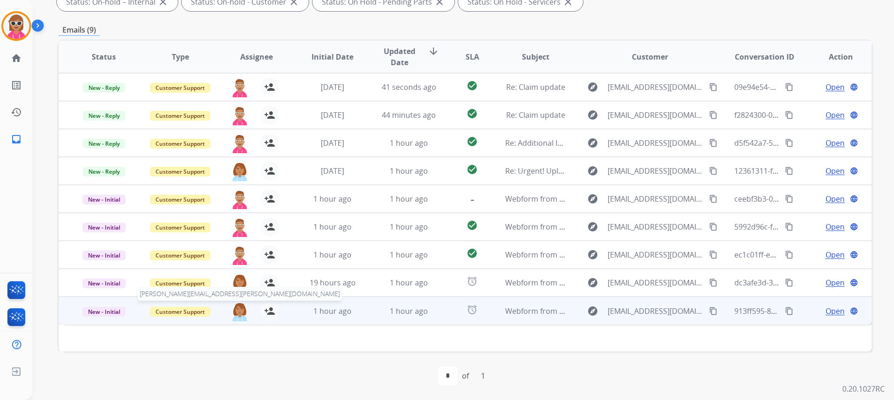
click at [232, 308] on img at bounding box center [239, 312] width 19 height 20
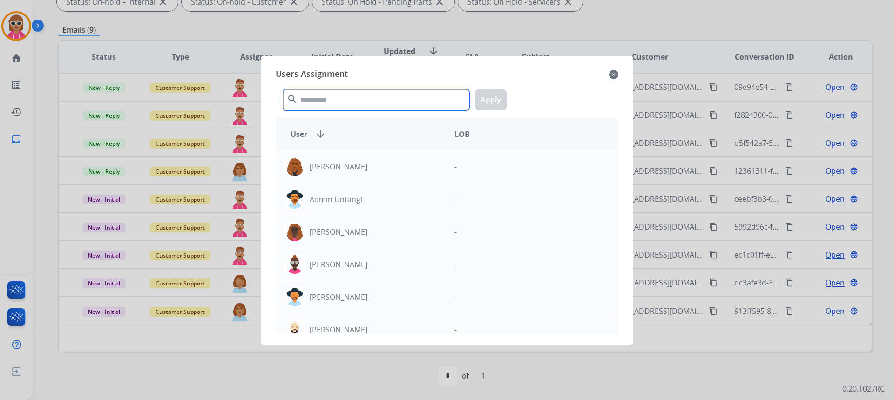
click at [311, 107] on input "text" at bounding box center [376, 99] width 186 height 21
click at [211, 364] on div at bounding box center [447, 200] width 894 height 400
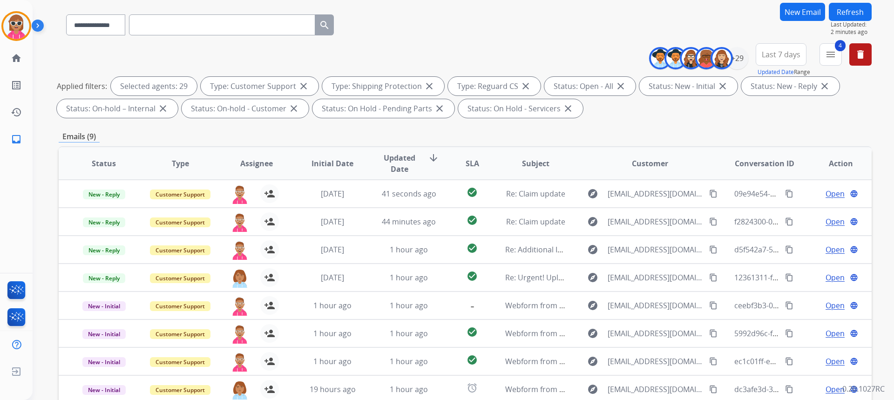
scroll to position [35, 0]
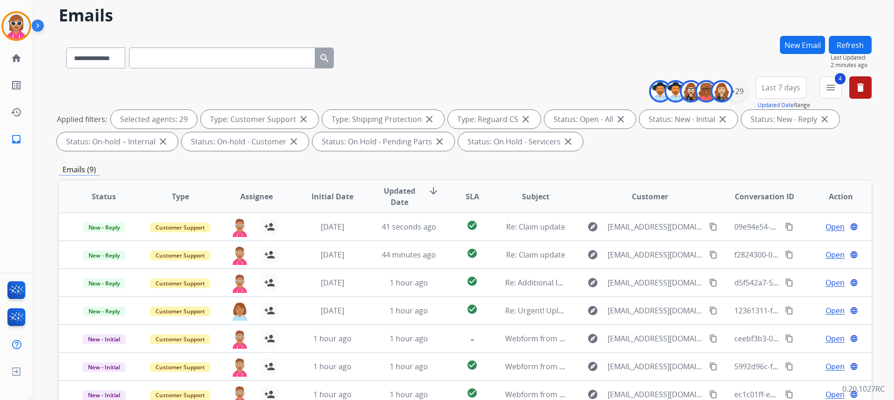
click at [846, 42] on button "Refresh" at bounding box center [850, 45] width 43 height 18
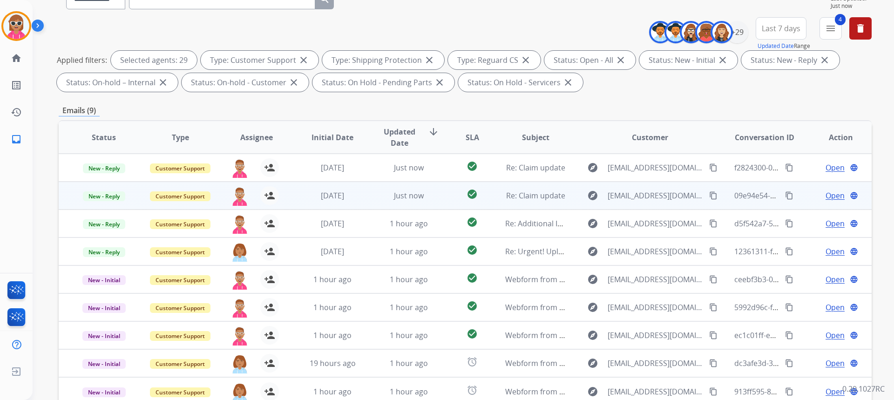
scroll to position [140, 0]
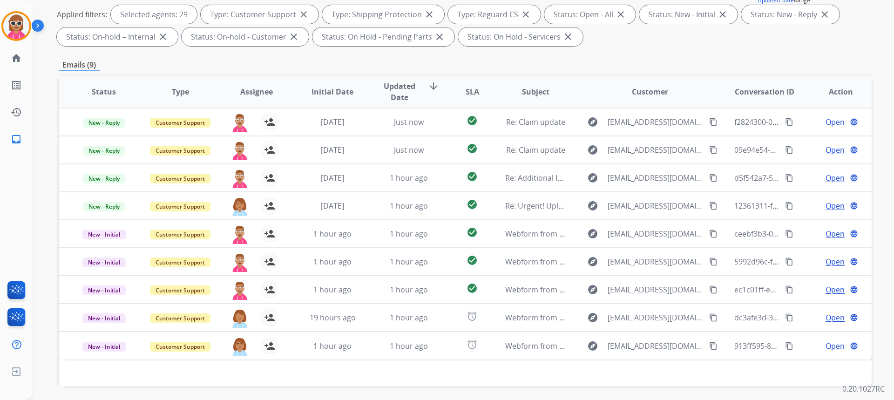
click at [96, 88] on span "Status" at bounding box center [104, 91] width 24 height 11
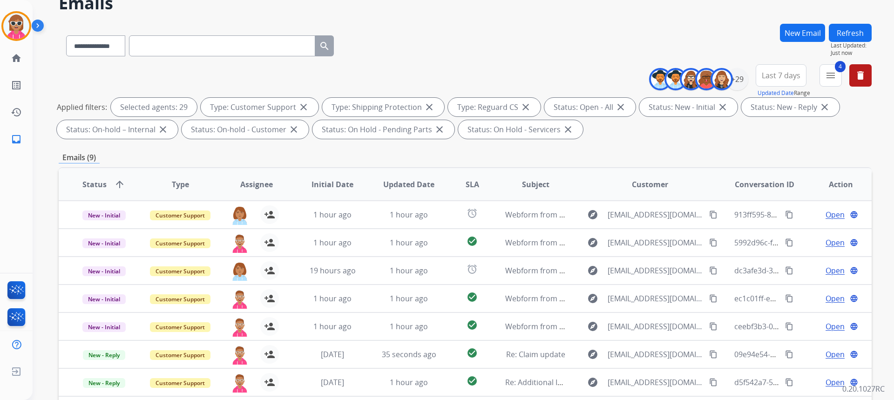
scroll to position [93, 0]
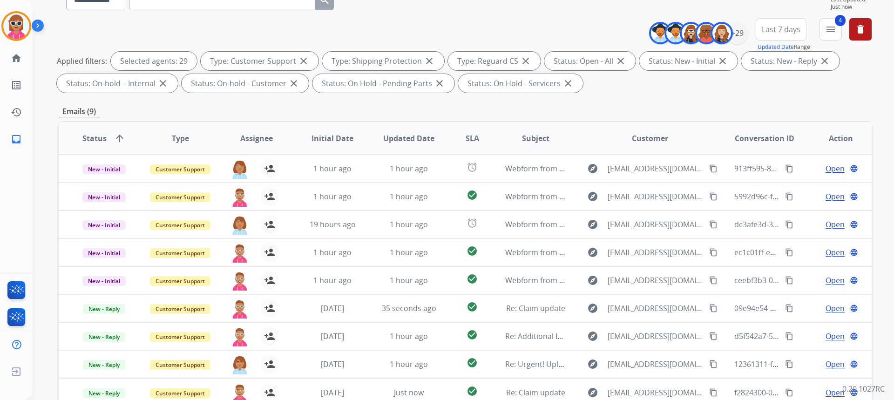
click at [205, 102] on div "**********" at bounding box center [465, 230] width 813 height 504
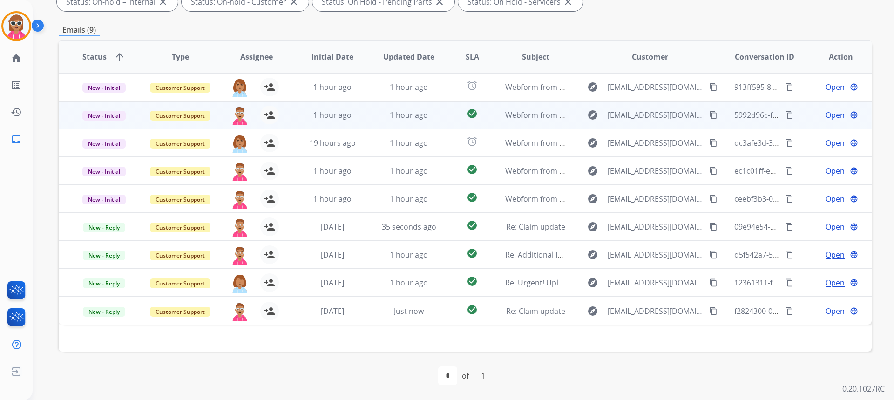
scroll to position [128, 0]
